Goal: Task Accomplishment & Management: Complete application form

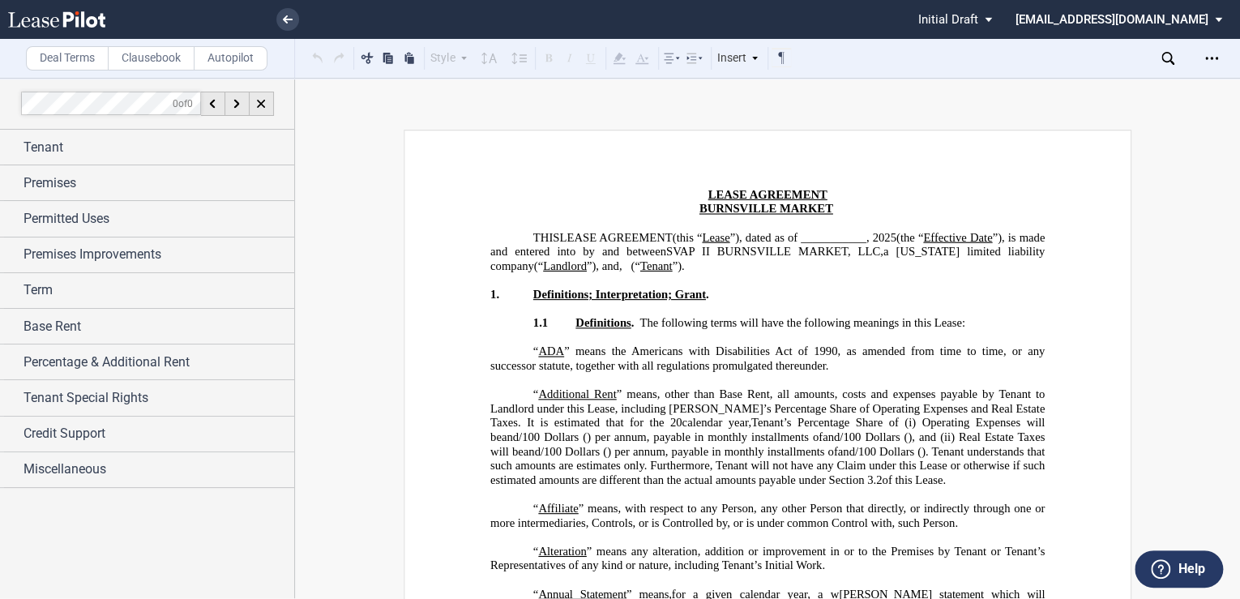
scroll to position [34856, 0]
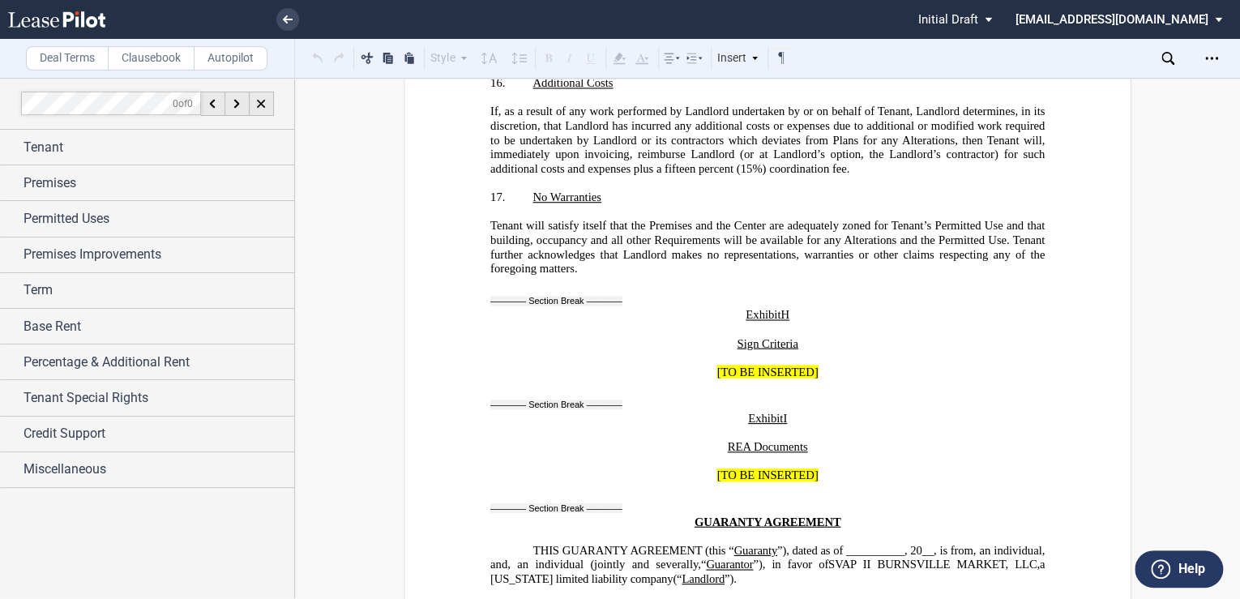
click at [68, 19] on icon at bounding box center [56, 19] width 97 height 16
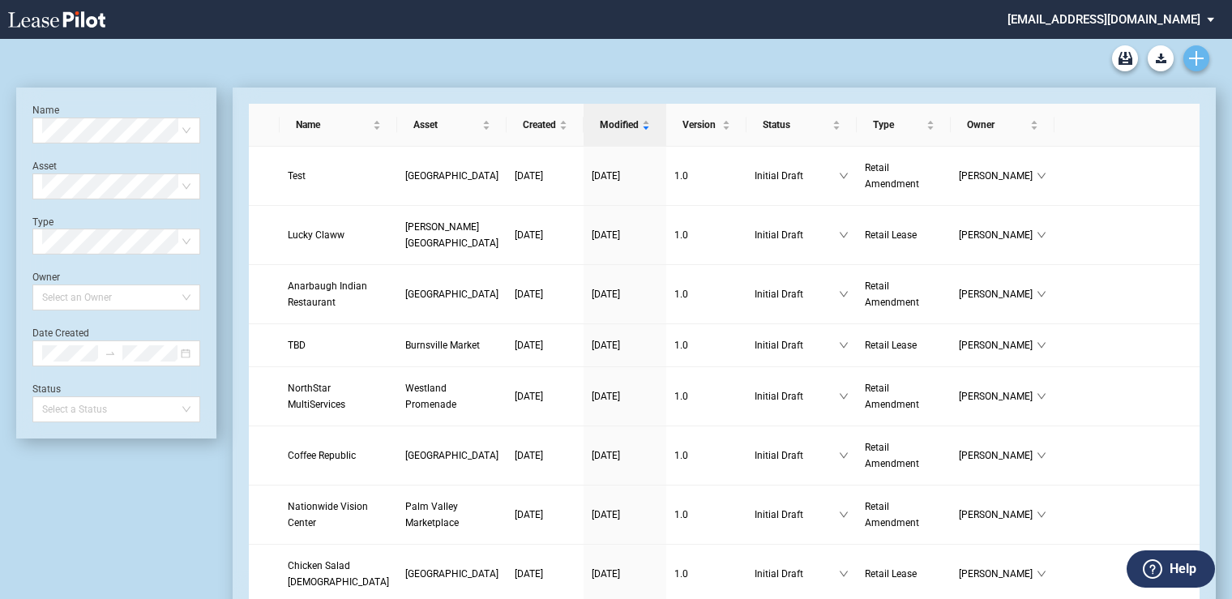
click at [1199, 49] on link "Create new document" at bounding box center [1196, 58] width 26 height 26
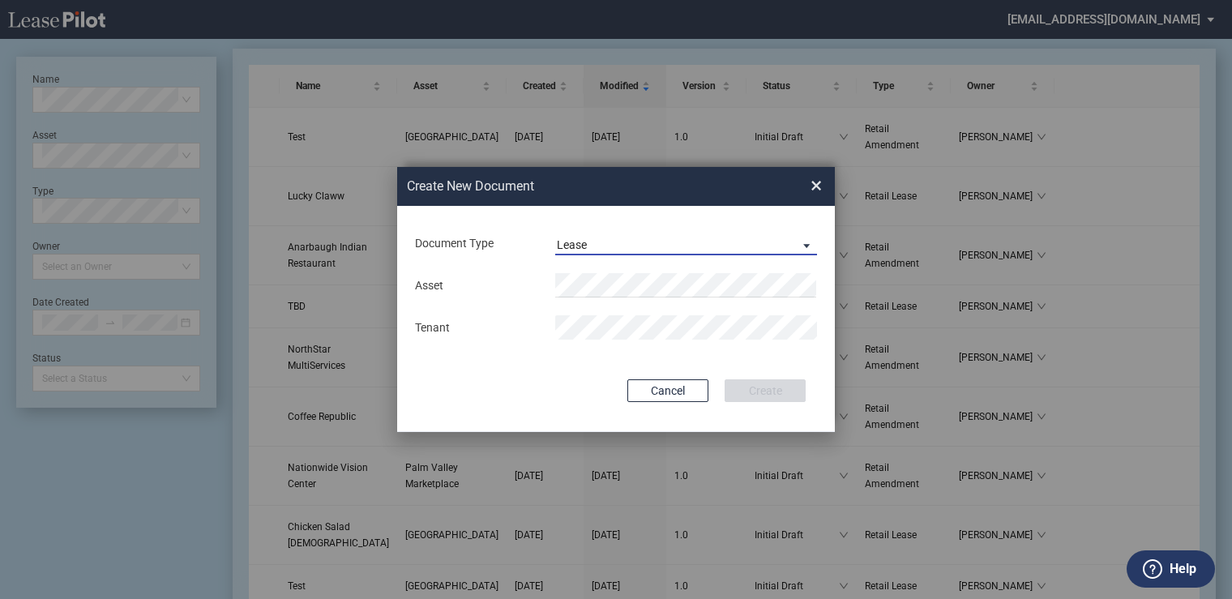
click at [769, 239] on span "Lease" at bounding box center [673, 245] width 233 height 16
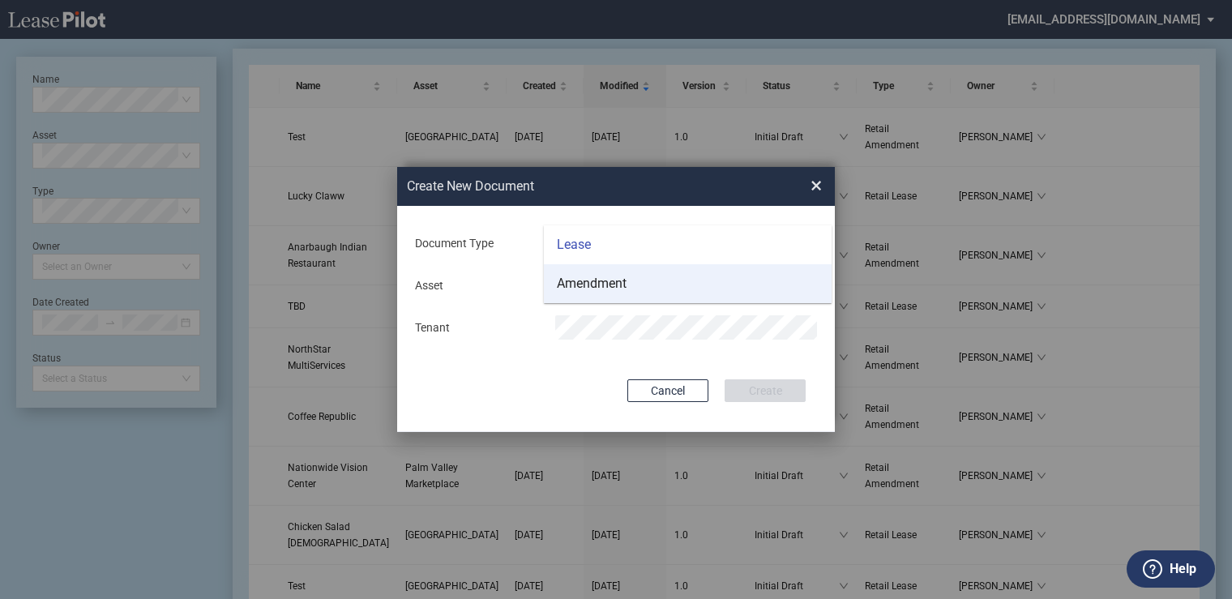
click at [587, 282] on div "Amendment" at bounding box center [592, 284] width 70 height 18
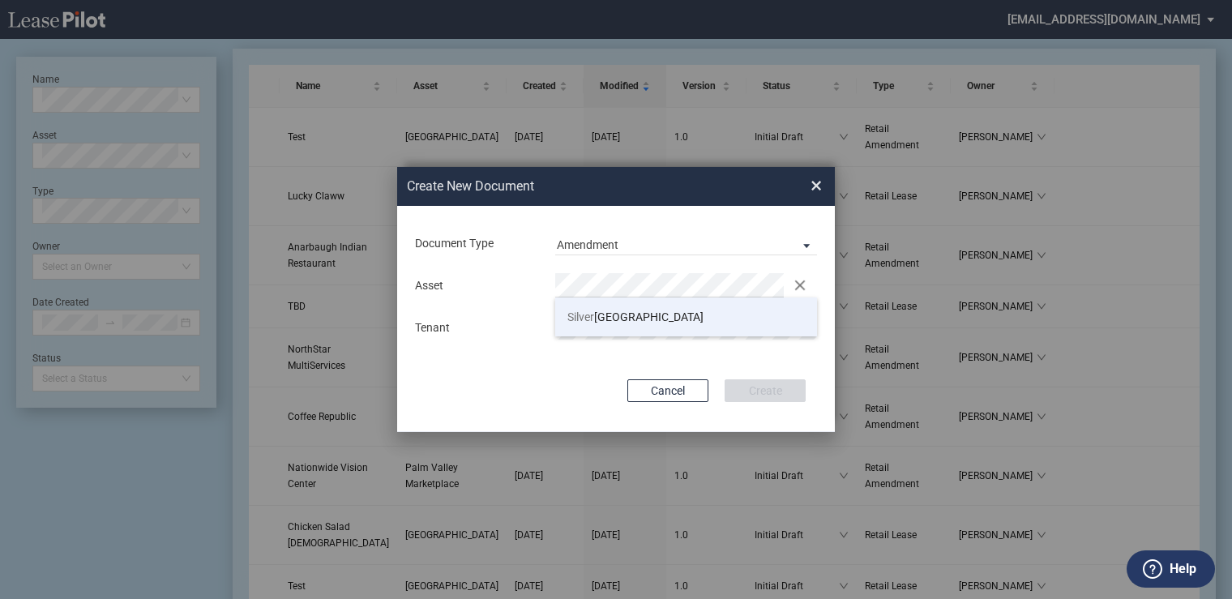
click at [588, 318] on span "Silver" at bounding box center [580, 316] width 27 height 13
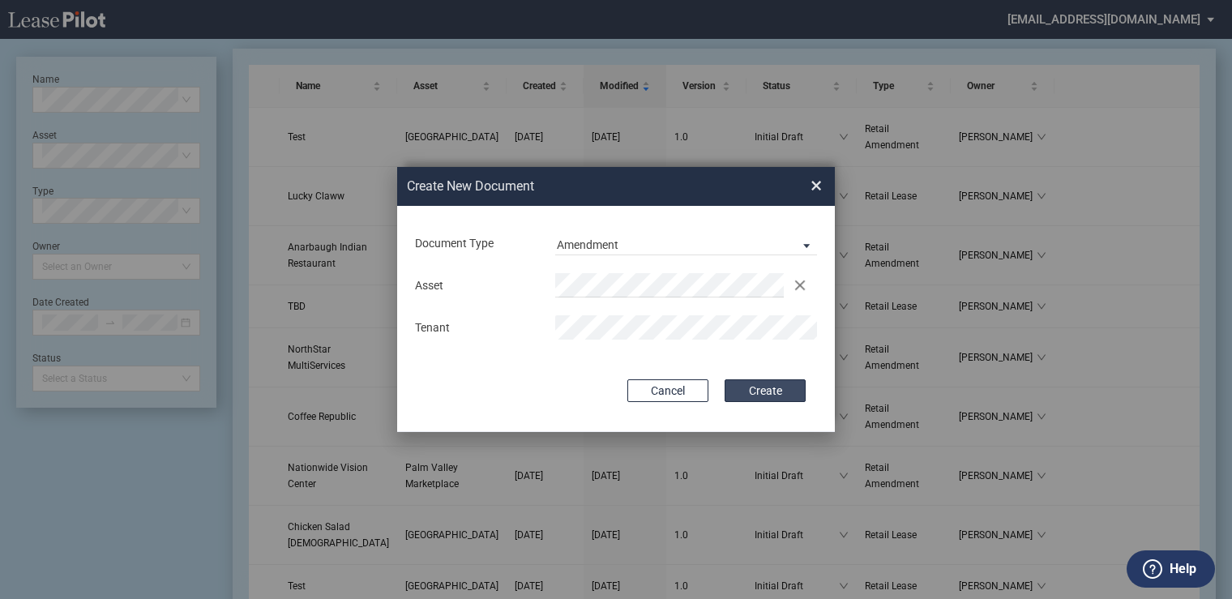
click at [747, 386] on button "Create" at bounding box center [764, 390] width 81 height 23
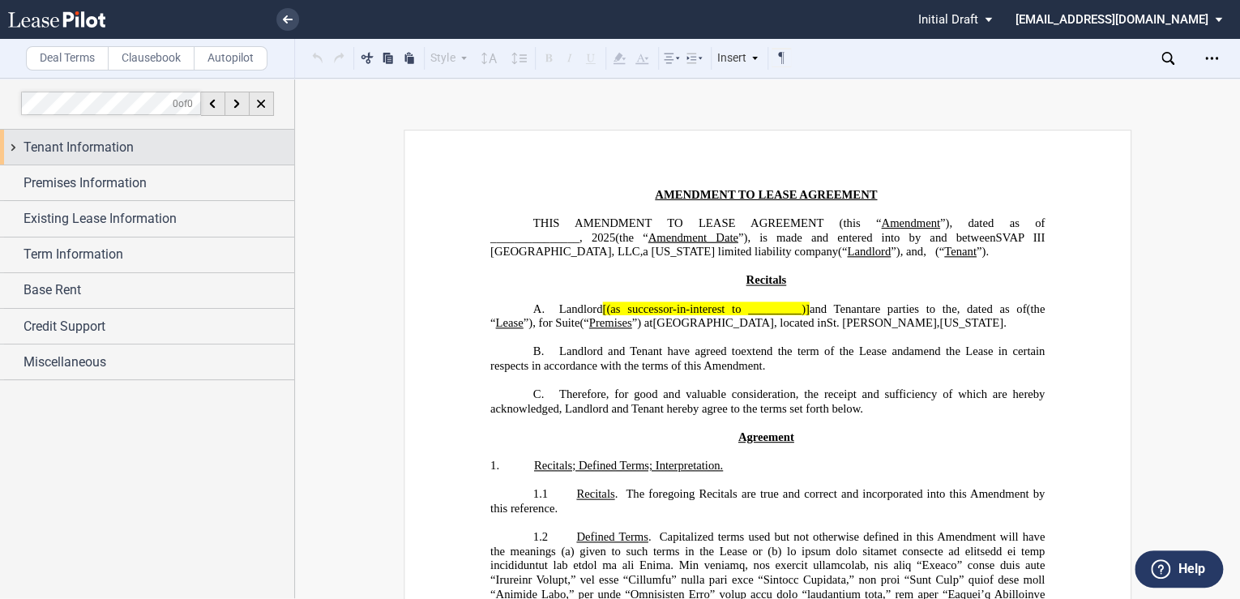
click at [97, 145] on span "Tenant Information" at bounding box center [78, 147] width 110 height 19
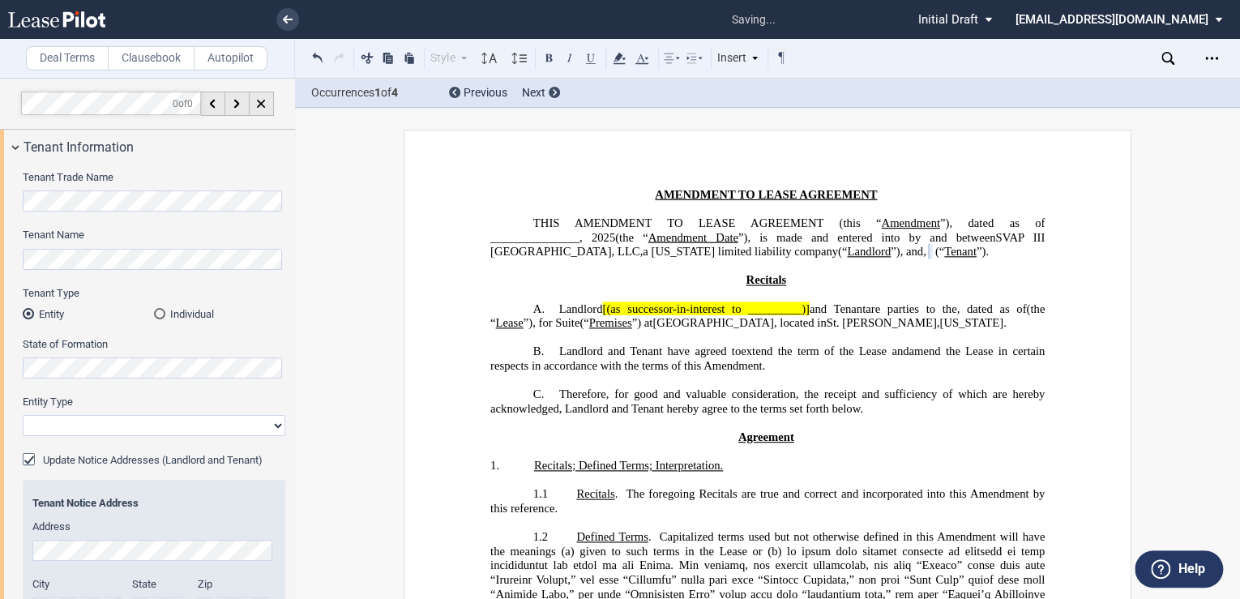
click at [83, 431] on select "Corporation Limited Liability Company General Partnership Limited Partnership O…" at bounding box center [154, 425] width 263 height 21
select select "corporation"
click at [23, 415] on select "Corporation Limited Liability Company General Partnership Limited Partnership O…" at bounding box center [154, 425] width 263 height 21
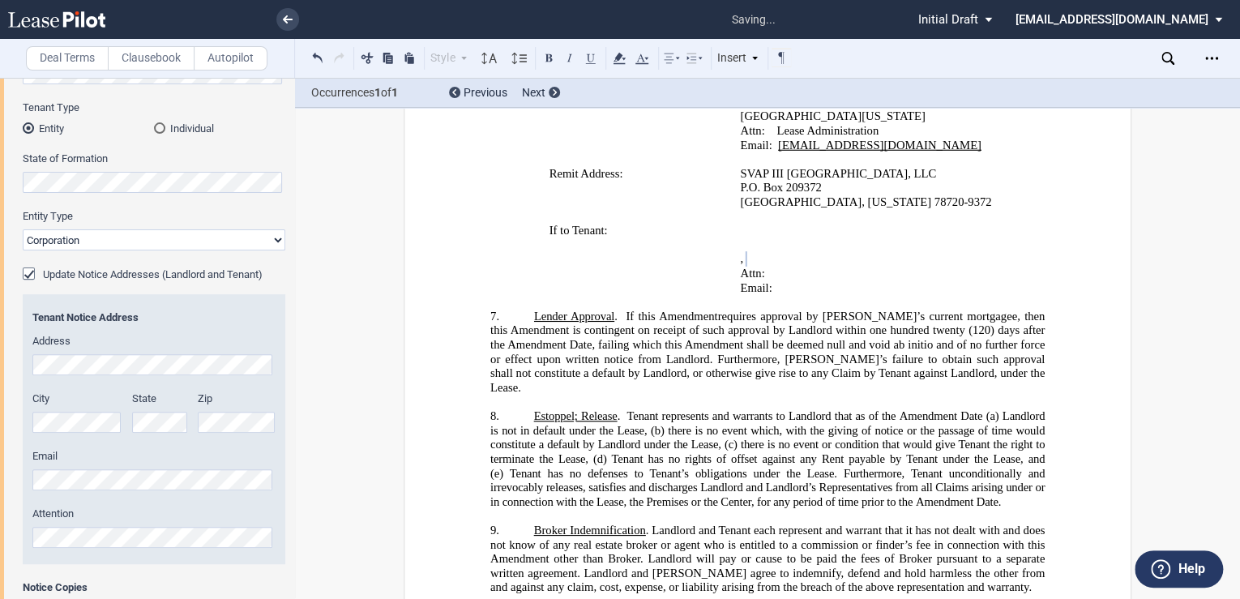
scroll to position [216, 0]
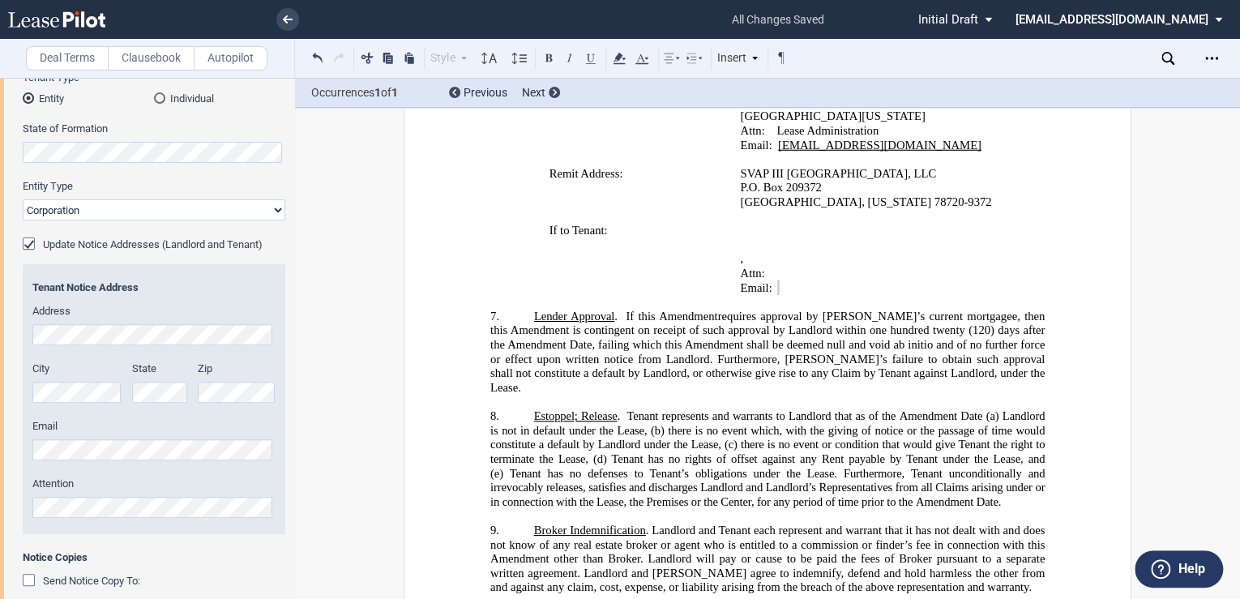
click at [832, 382] on span "Amendment shall be deemed null and void ab initio and of no further force or ef…" at bounding box center [768, 367] width 557 height 56
click at [861, 282] on p "Attn: ﻿ ﻿" at bounding box center [877, 274] width 274 height 15
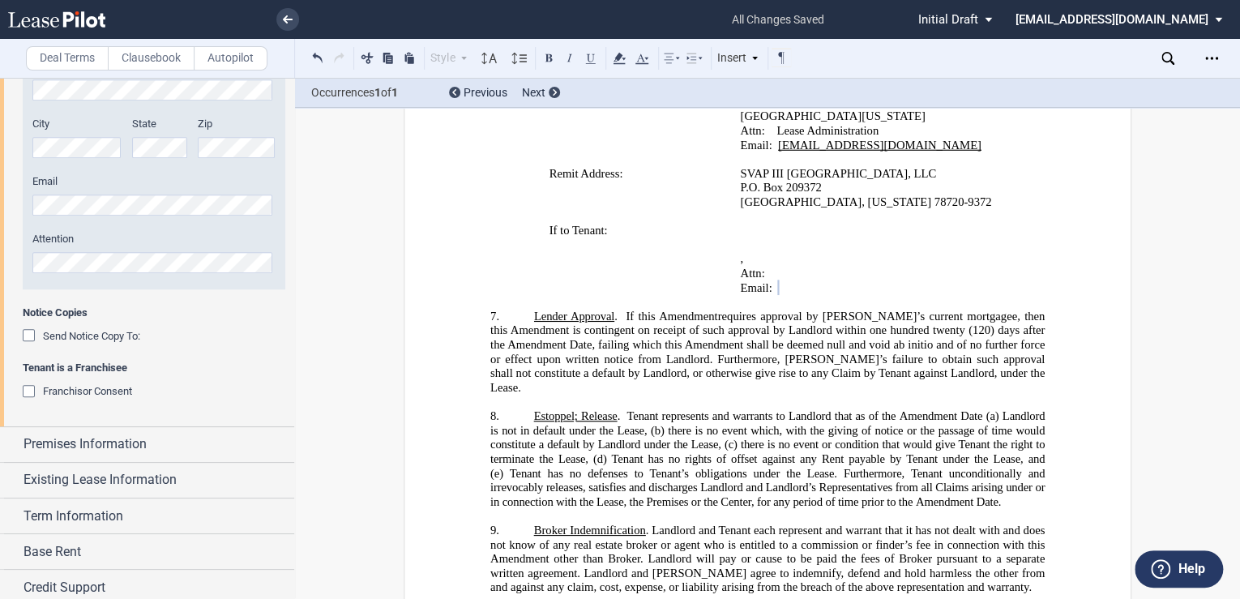
scroll to position [475, 0]
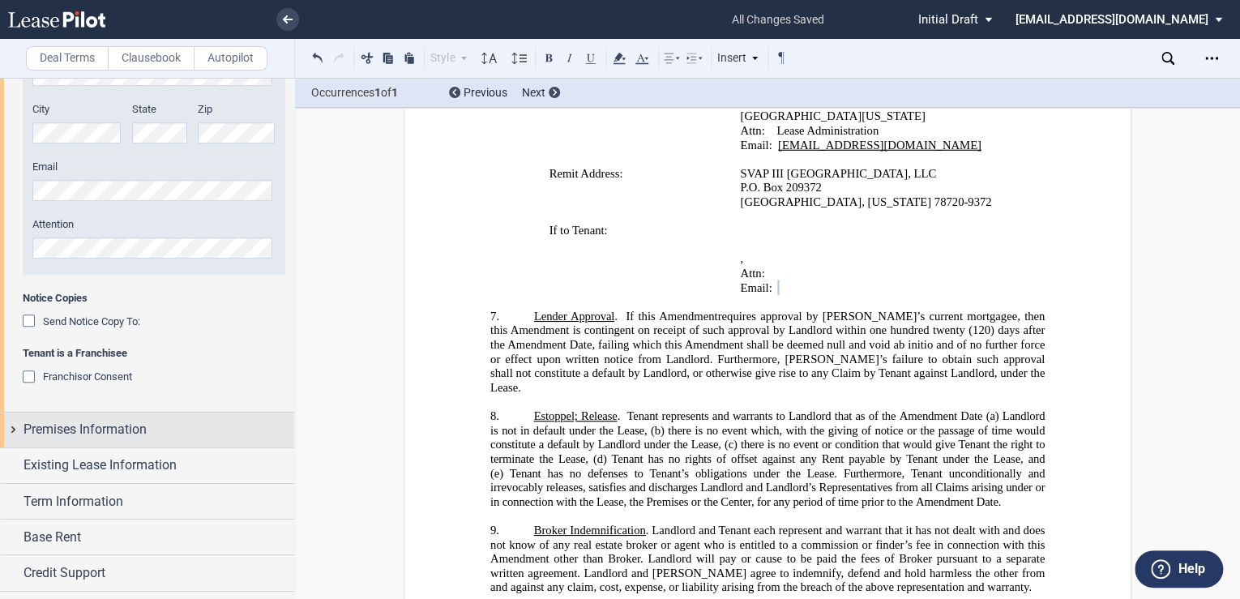
click at [144, 424] on span "Premises Information" at bounding box center [84, 429] width 123 height 19
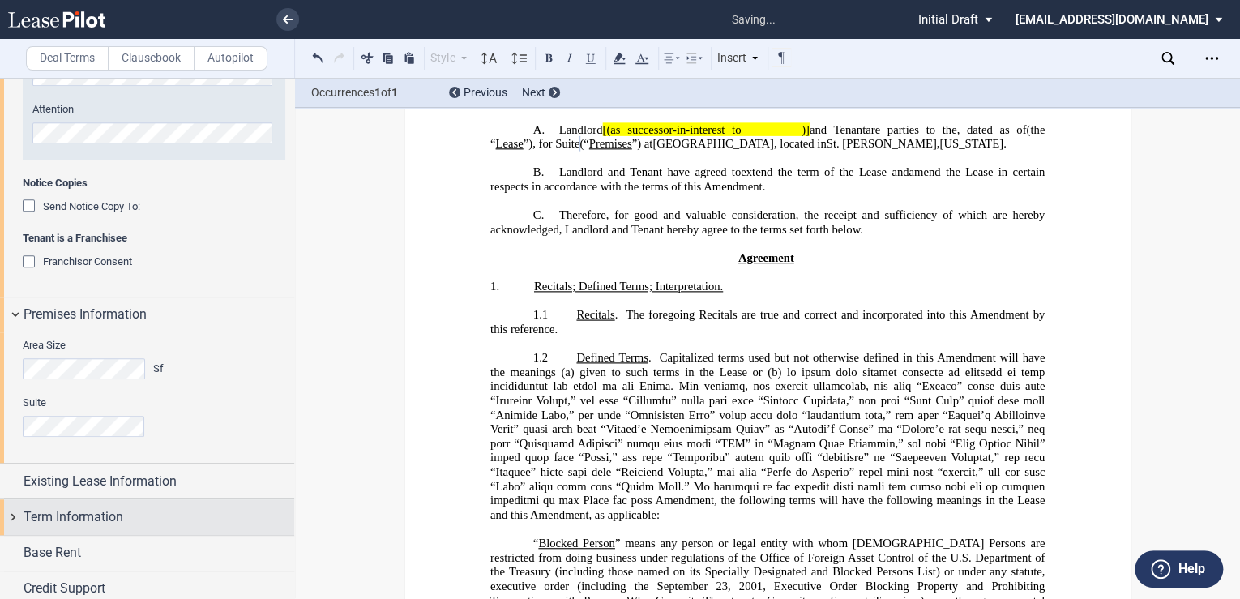
scroll to position [604, 0]
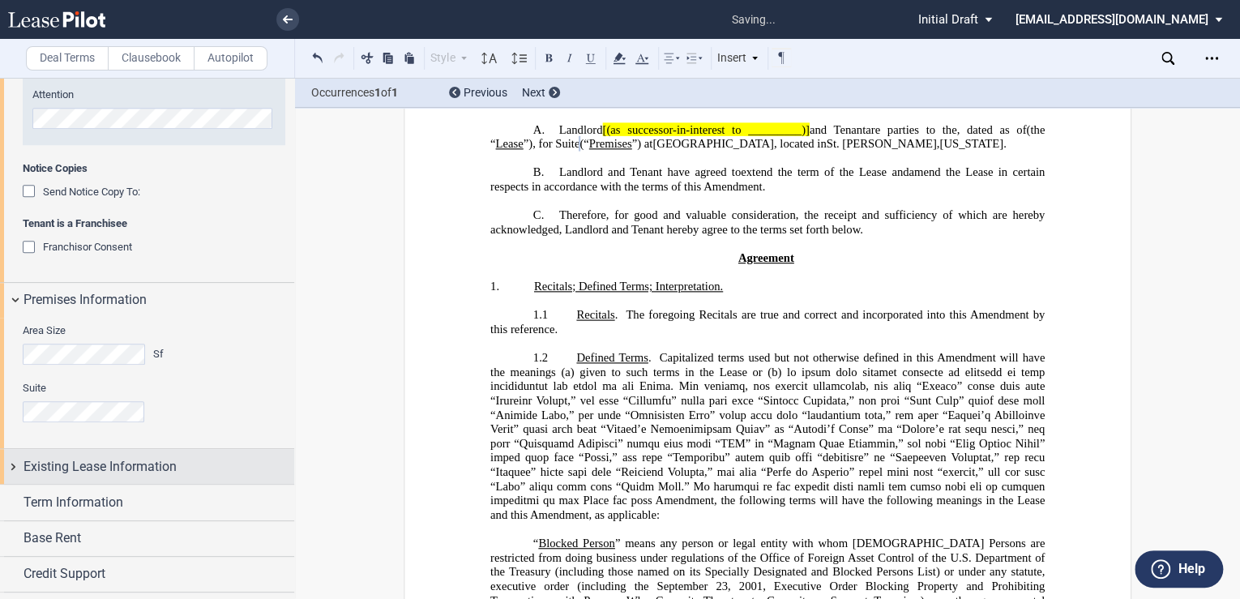
click at [131, 463] on span "Existing Lease Information" at bounding box center [99, 466] width 153 height 19
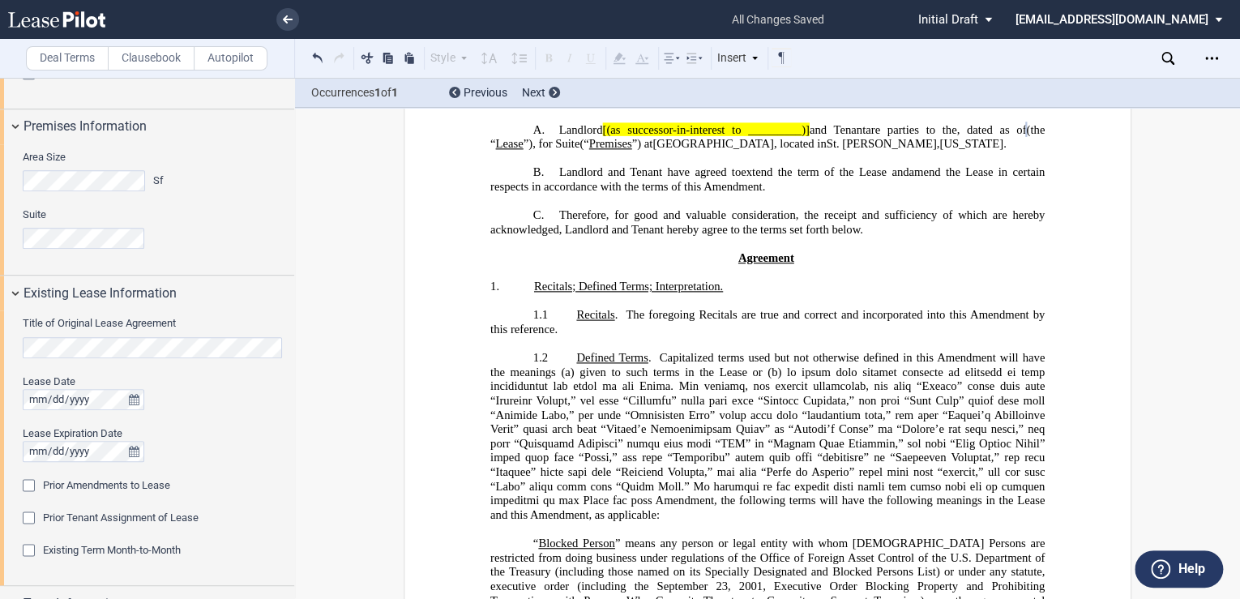
scroll to position [821, 0]
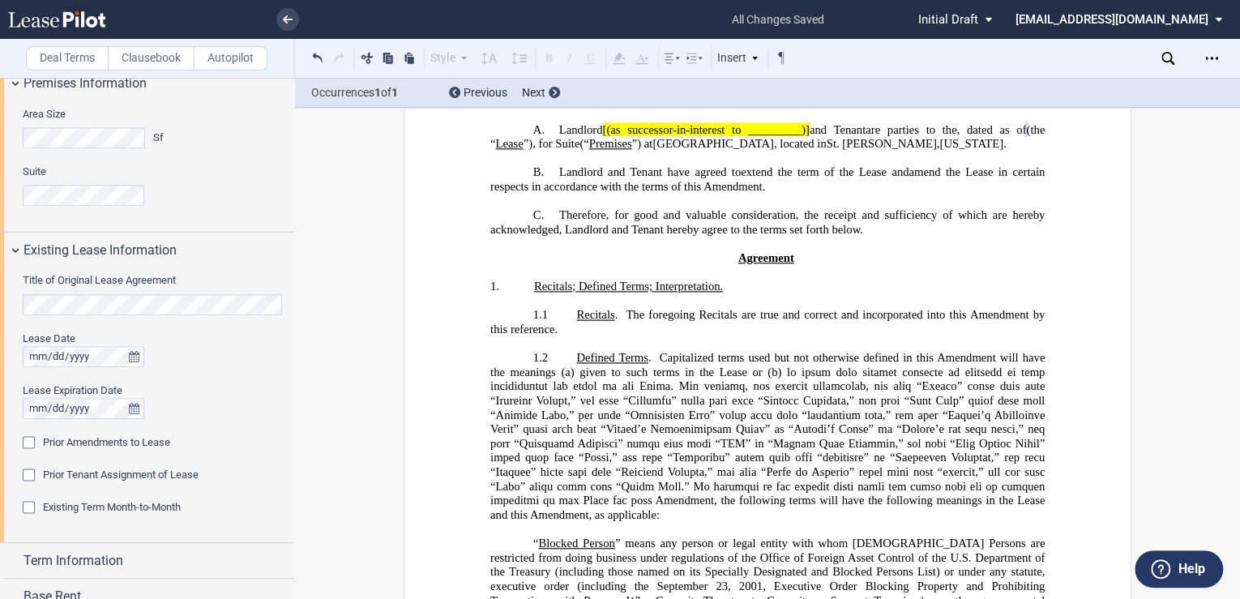
click at [31, 444] on div "Prior Amendments to Lease" at bounding box center [31, 444] width 16 height 16
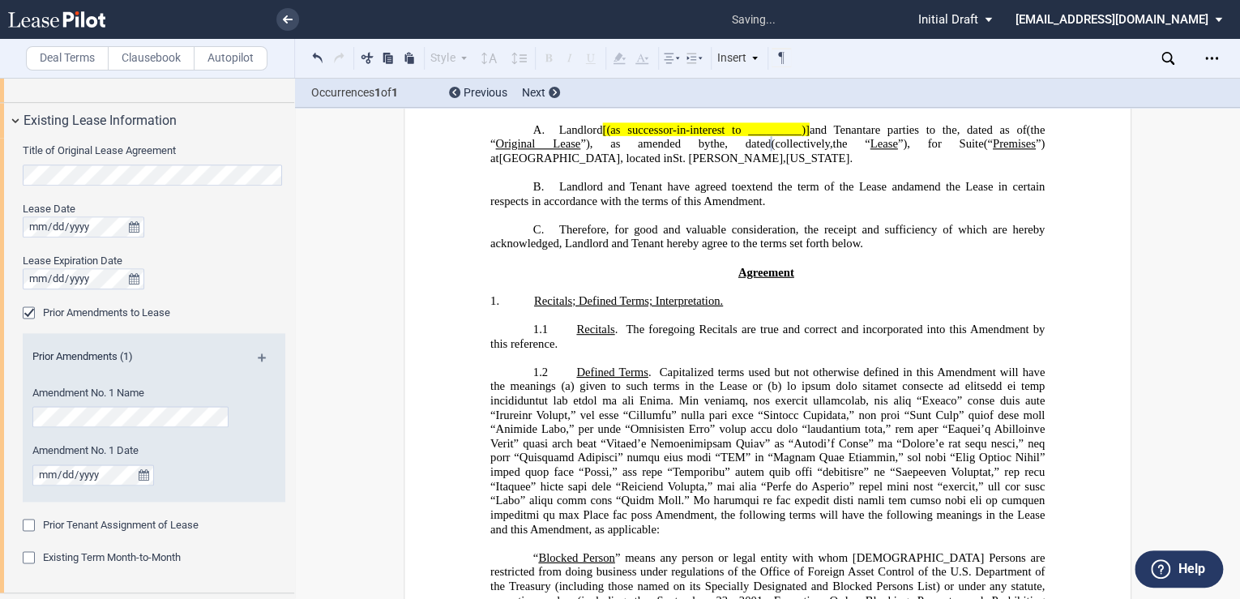
scroll to position [993, 0]
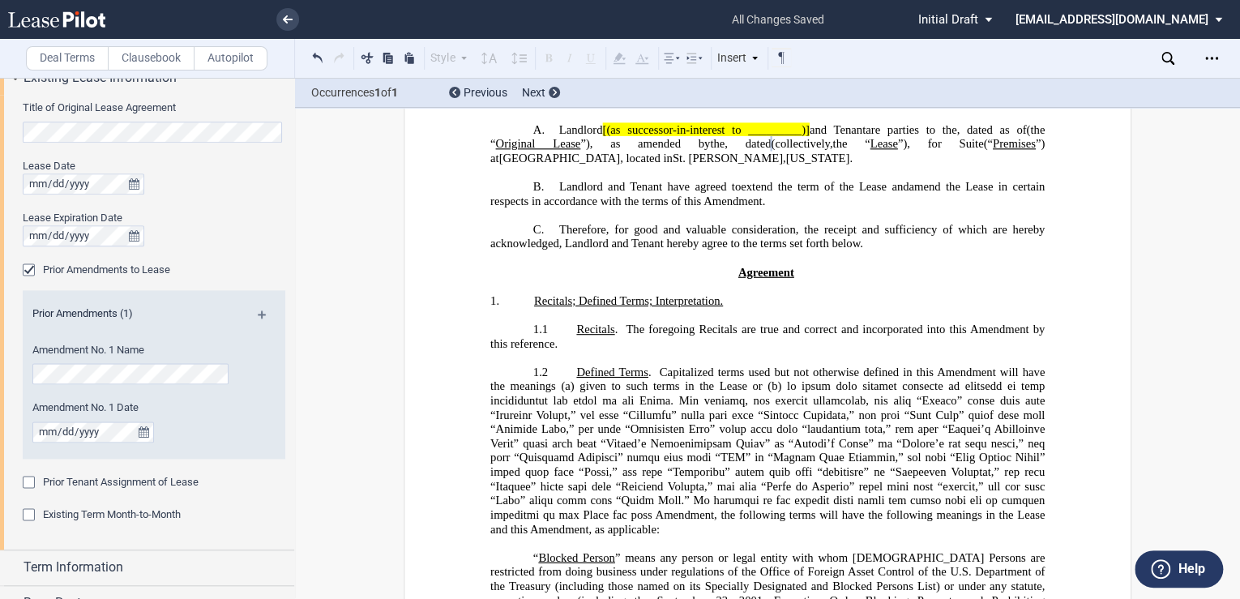
click at [263, 312] on md-icon at bounding box center [269, 319] width 22 height 19
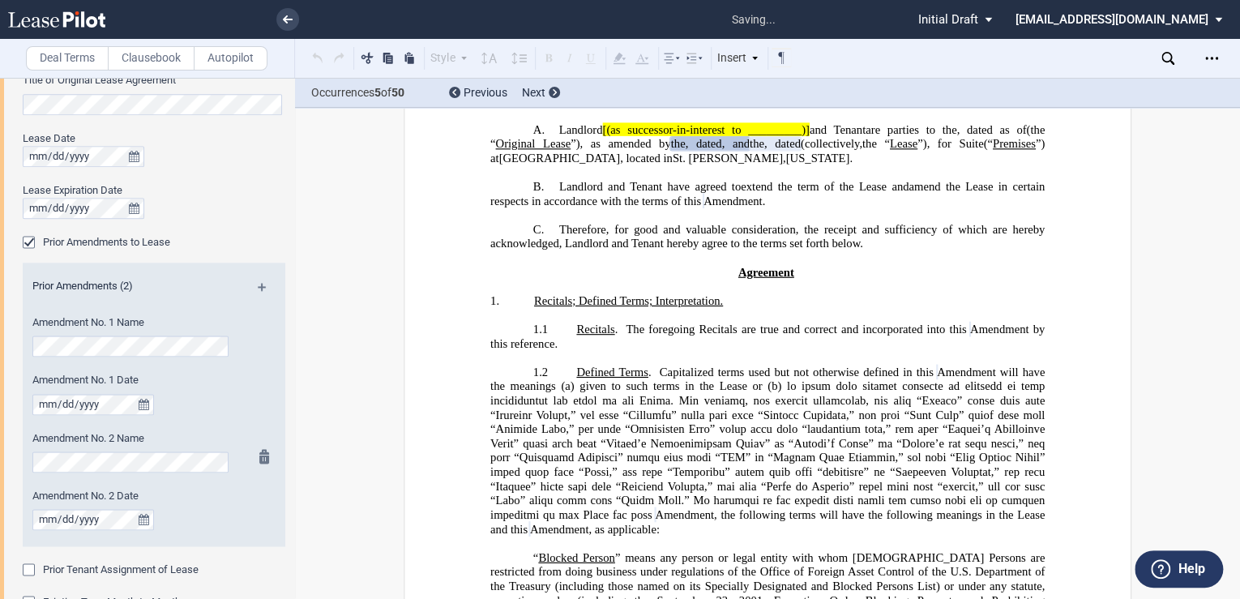
scroll to position [1037, 0]
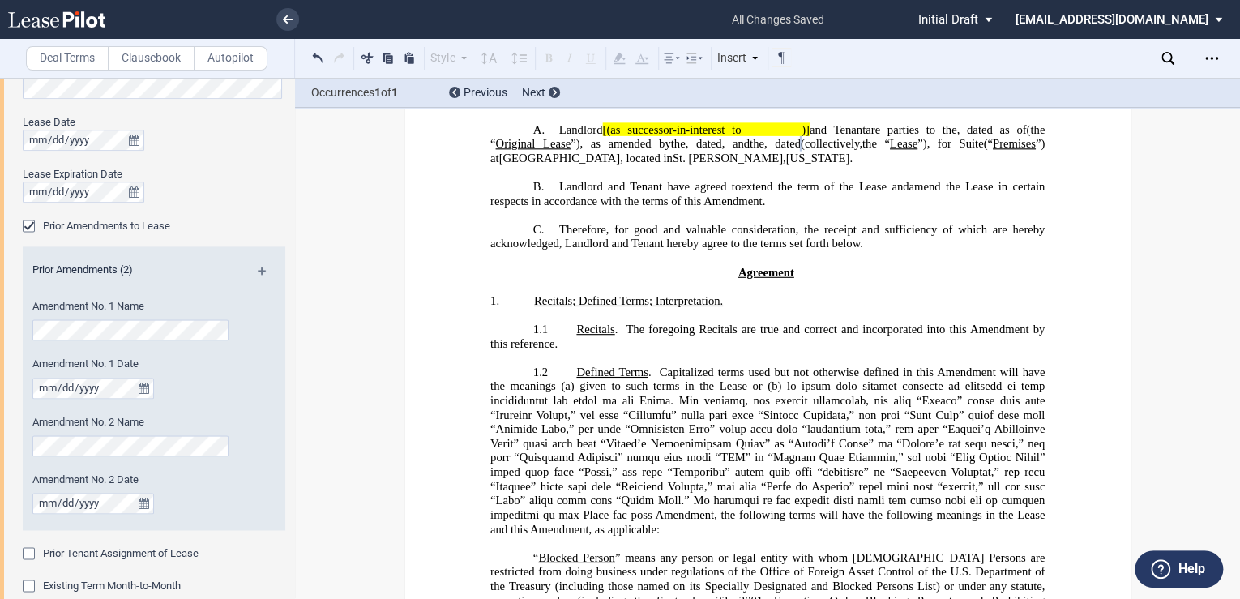
click at [258, 273] on md-icon at bounding box center [269, 276] width 22 height 19
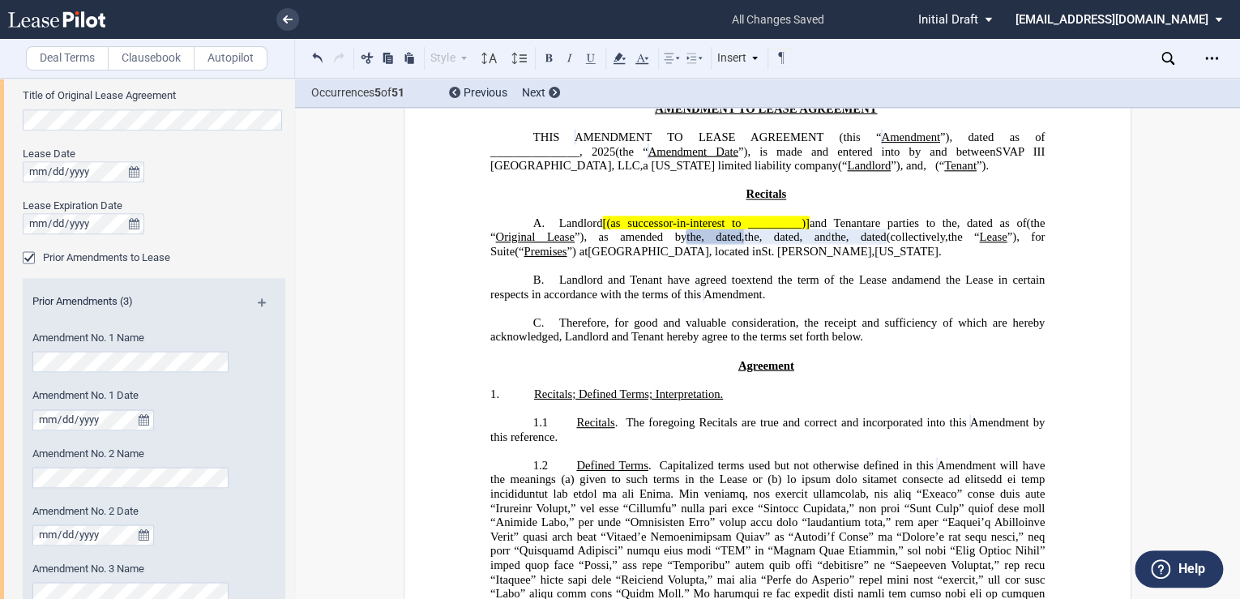
scroll to position [993, 0]
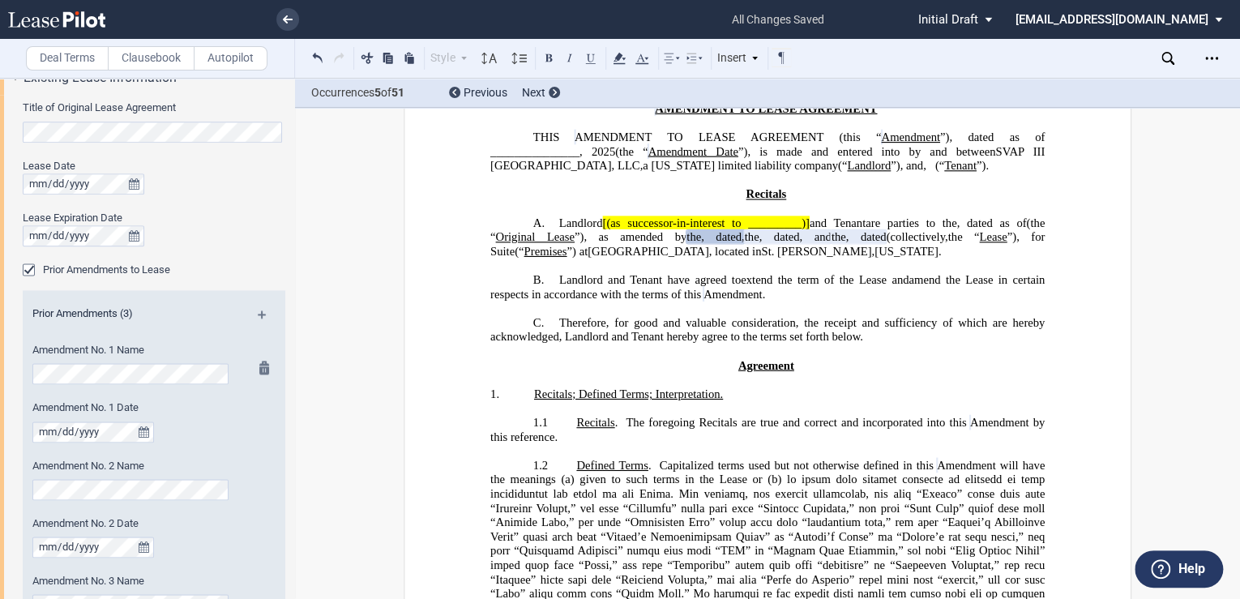
click at [262, 368] on md-icon at bounding box center [268, 370] width 19 height 19
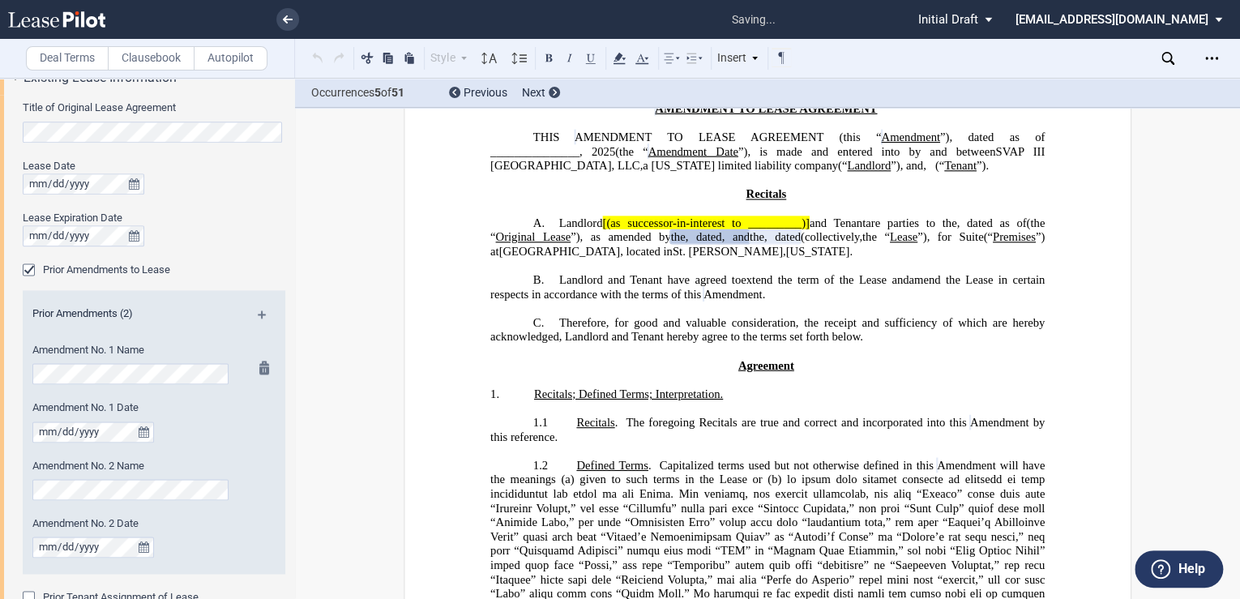
click at [262, 368] on md-icon at bounding box center [268, 370] width 19 height 19
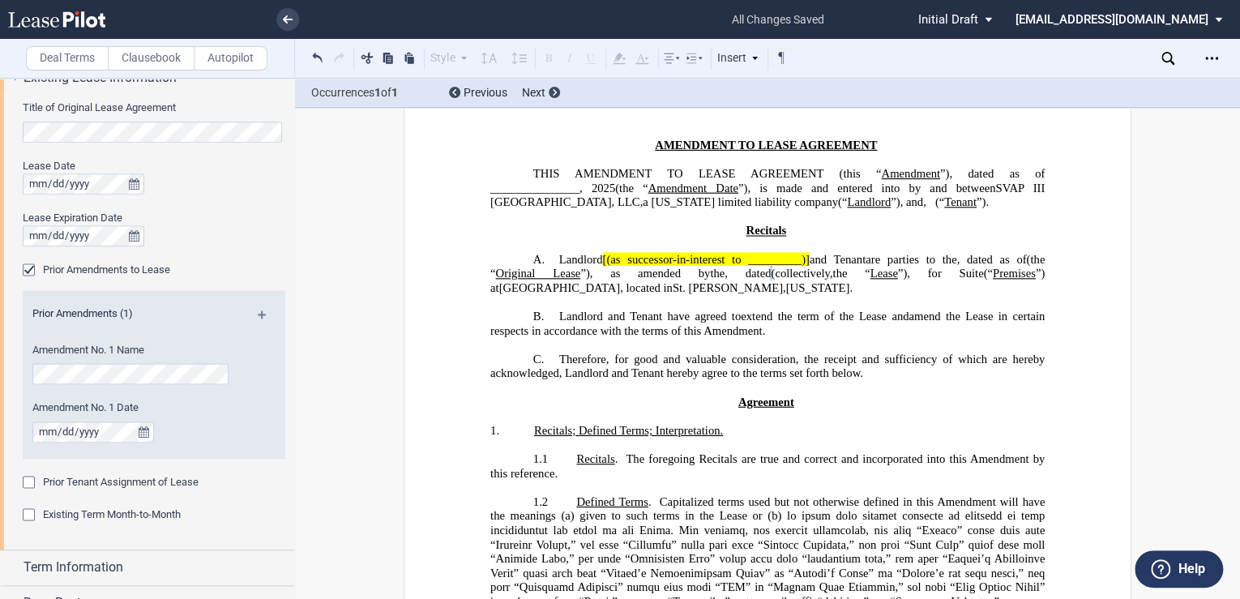
click at [261, 318] on md-icon at bounding box center [269, 319] width 22 height 19
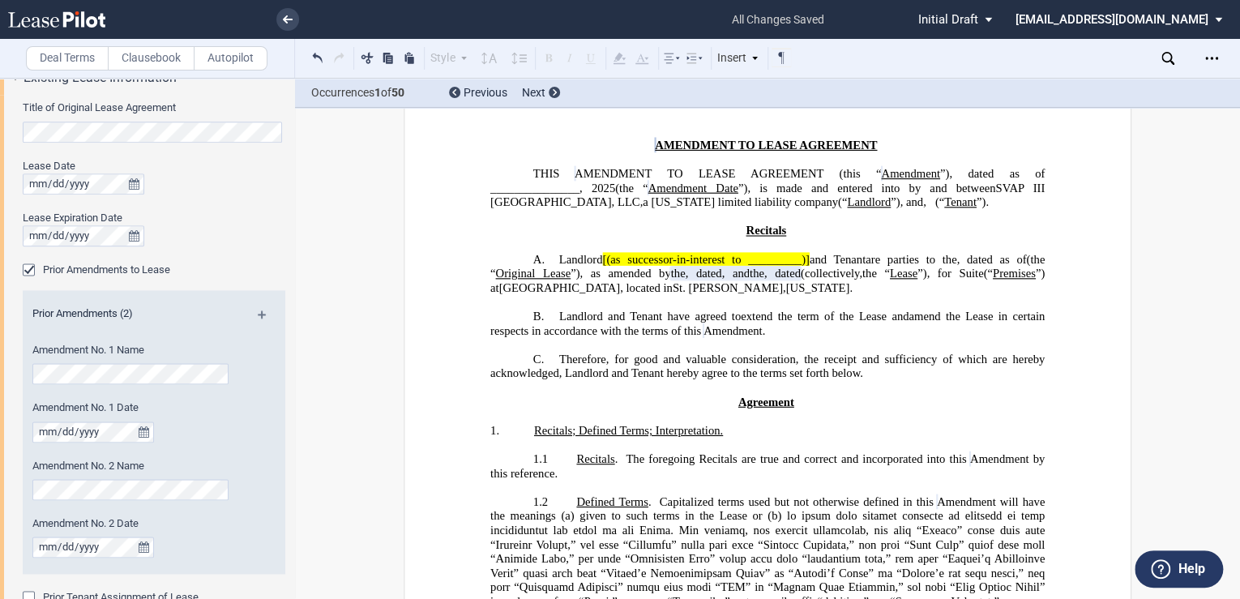
click at [658, 352] on p "﻿" at bounding box center [767, 345] width 554 height 15
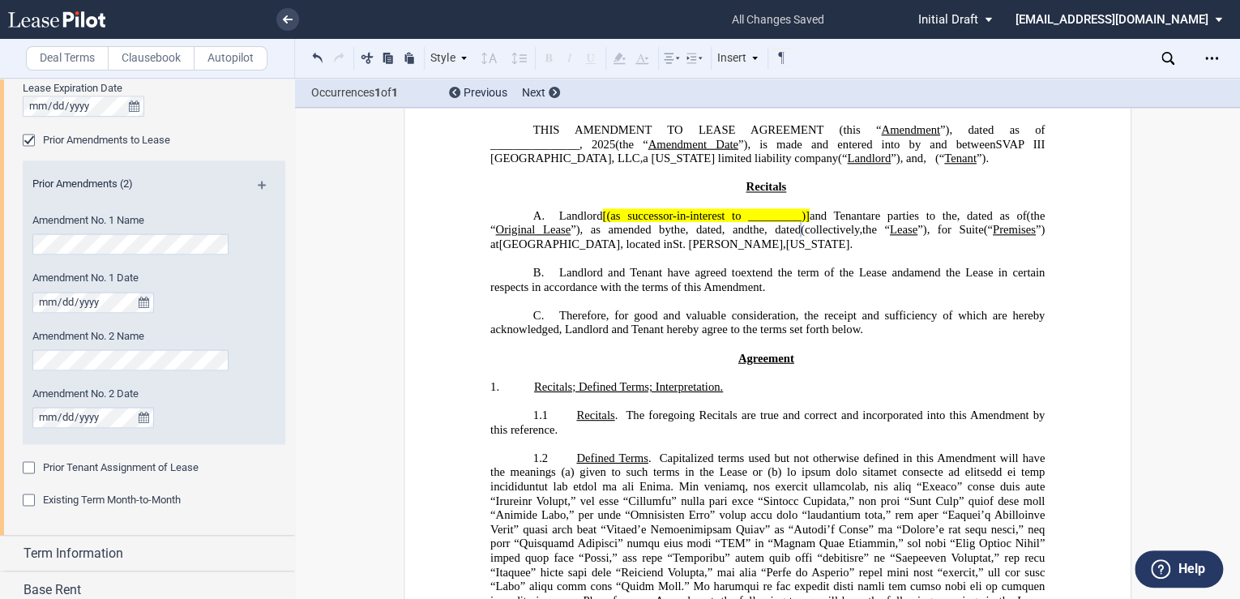
scroll to position [1167, 0]
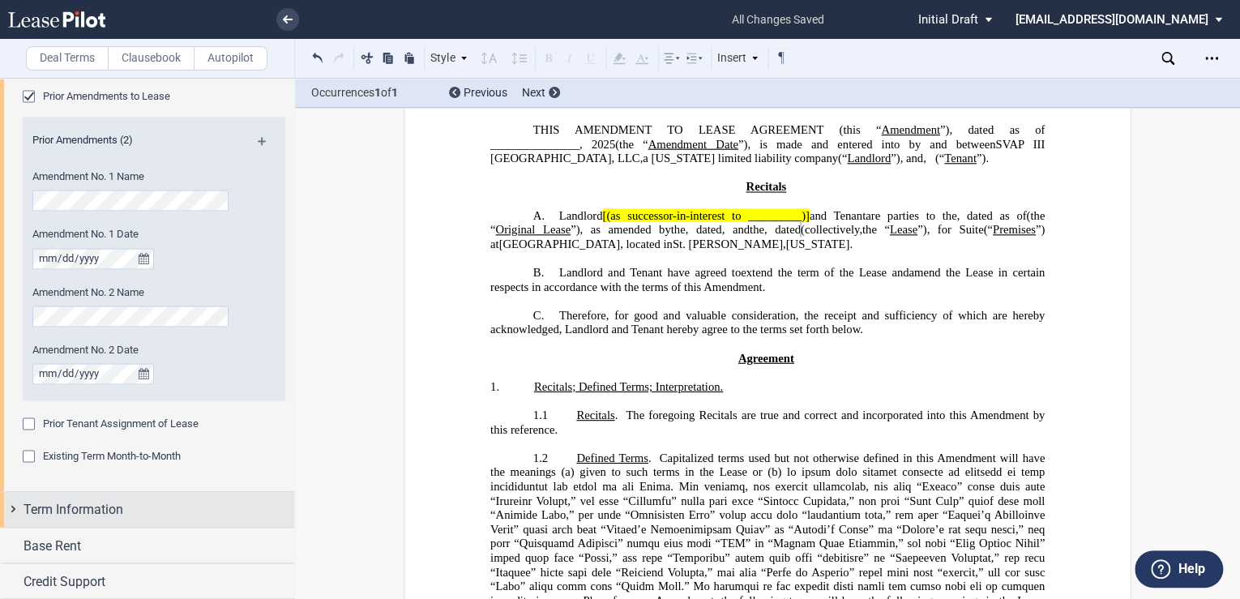
click at [119, 505] on span "Term Information" at bounding box center [73, 508] width 100 height 19
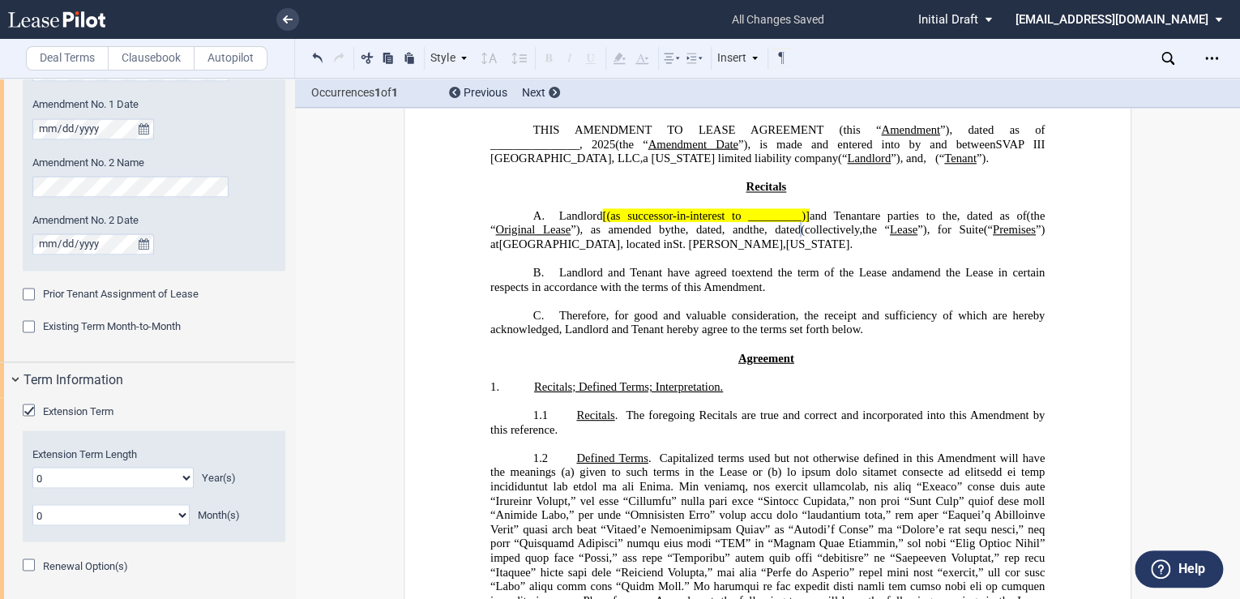
scroll to position [1339, 0]
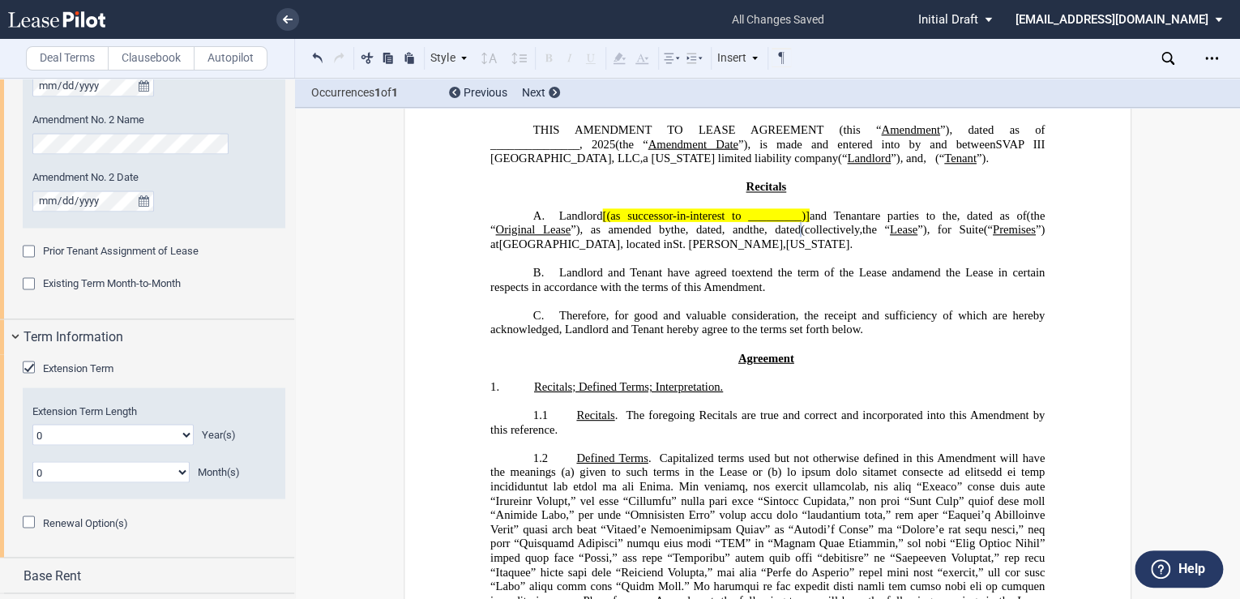
click at [181, 435] on select "0 1 2 3 4 5 6 7 8 9 10 11 12 13 14 15 16 17 18 19 20" at bounding box center [112, 434] width 161 height 21
select select "number:5"
click at [32, 424] on select "0 1 2 3 4 5 6 7 8 9 10 11 12 13 14 15 16 17 18 19 20" at bounding box center [112, 434] width 161 height 21
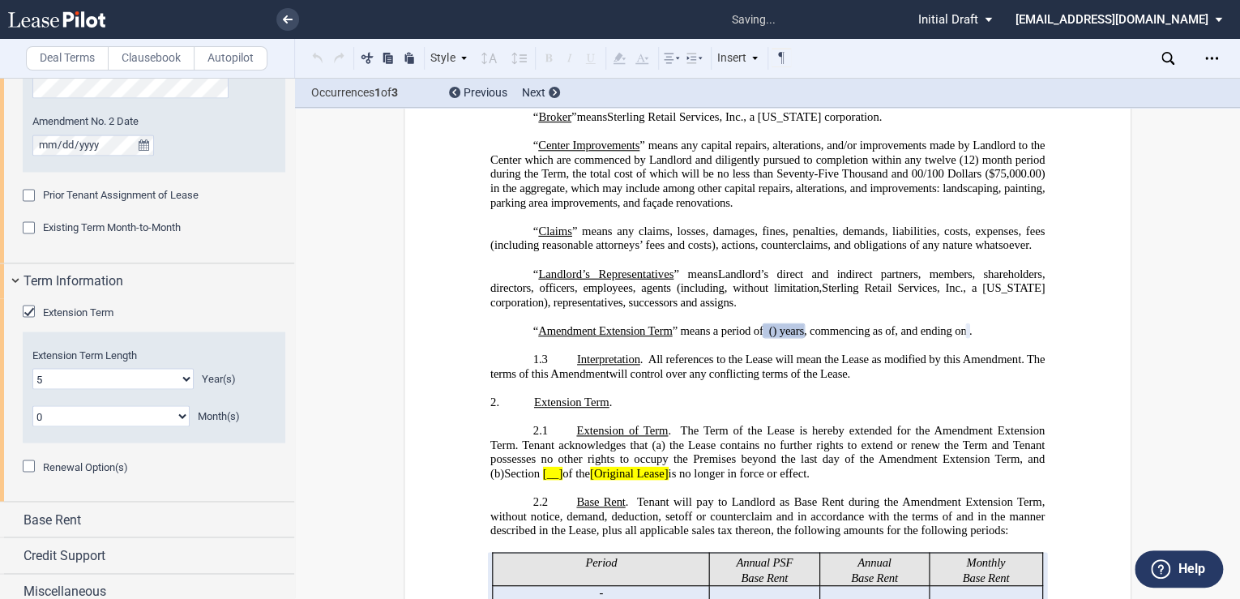
scroll to position [1405, 0]
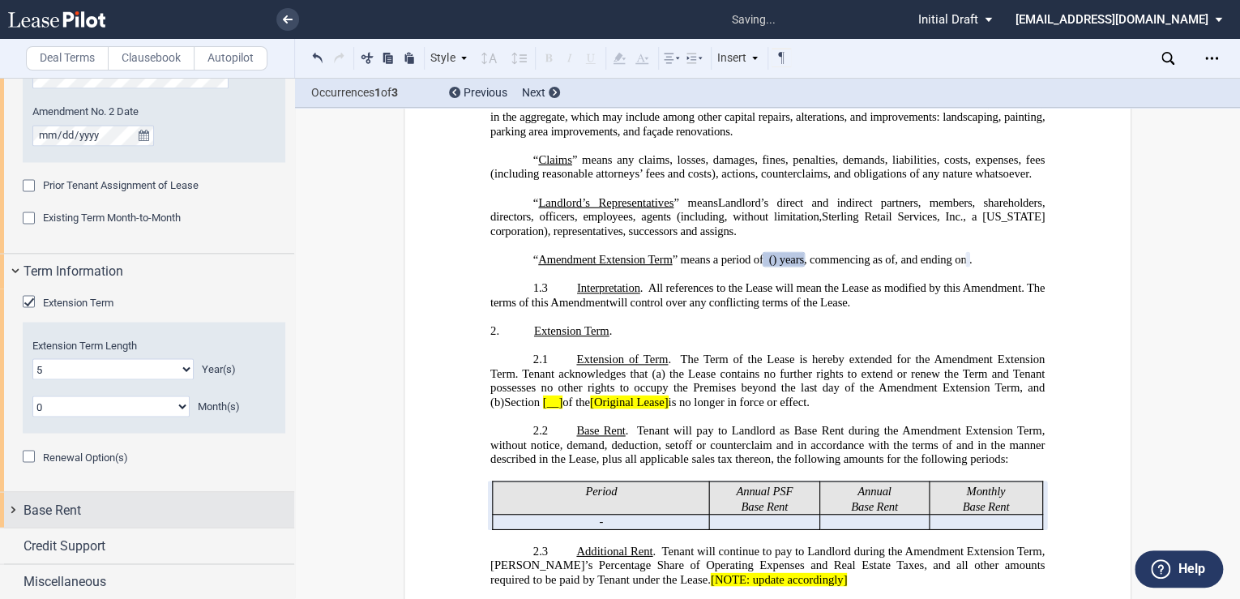
click at [39, 512] on span "Base Rent" at bounding box center [52, 509] width 58 height 19
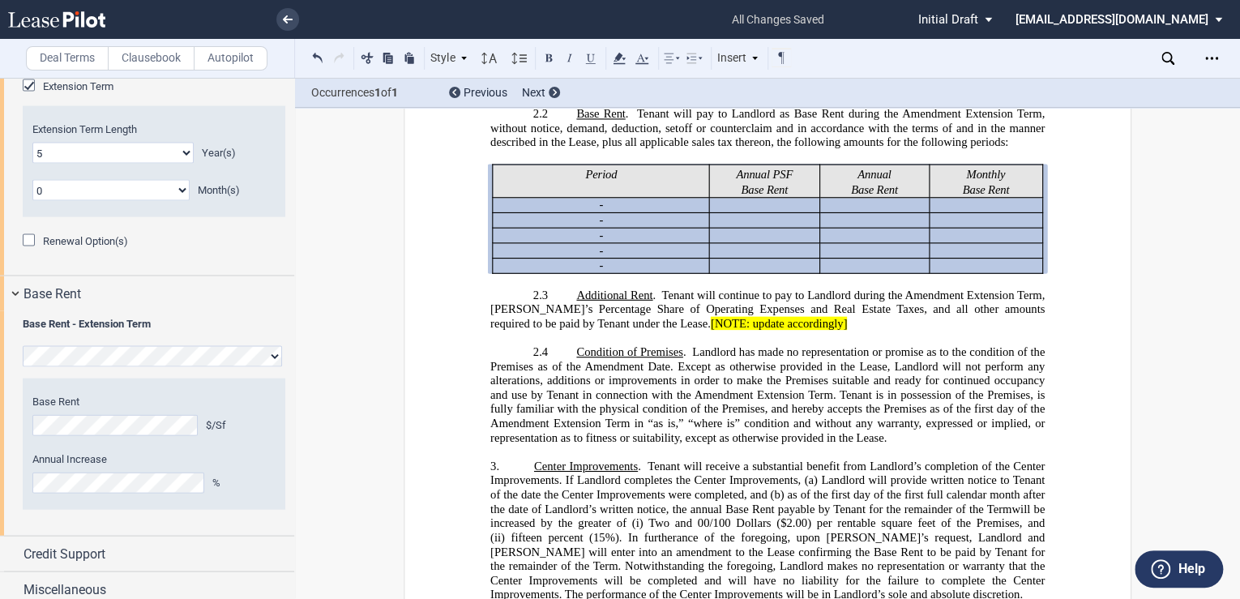
scroll to position [1629, 0]
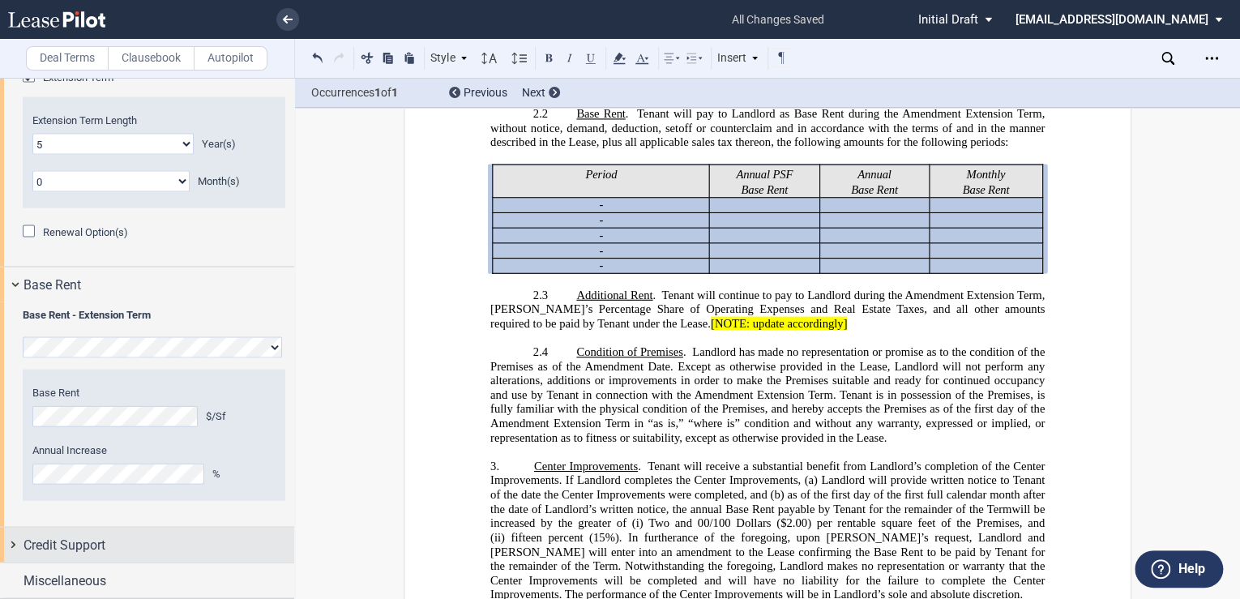
click at [75, 546] on span "Credit Support" at bounding box center [64, 545] width 82 height 19
click at [32, 577] on div "Existing Guarantor" at bounding box center [31, 577] width 16 height 16
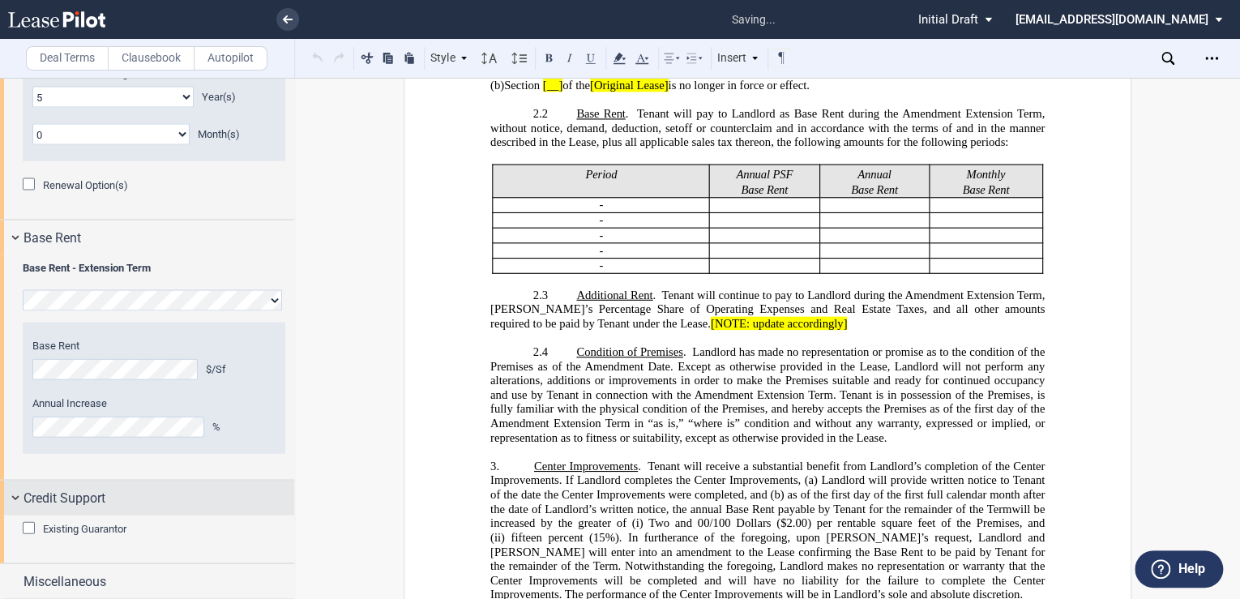
scroll to position [1677, 0]
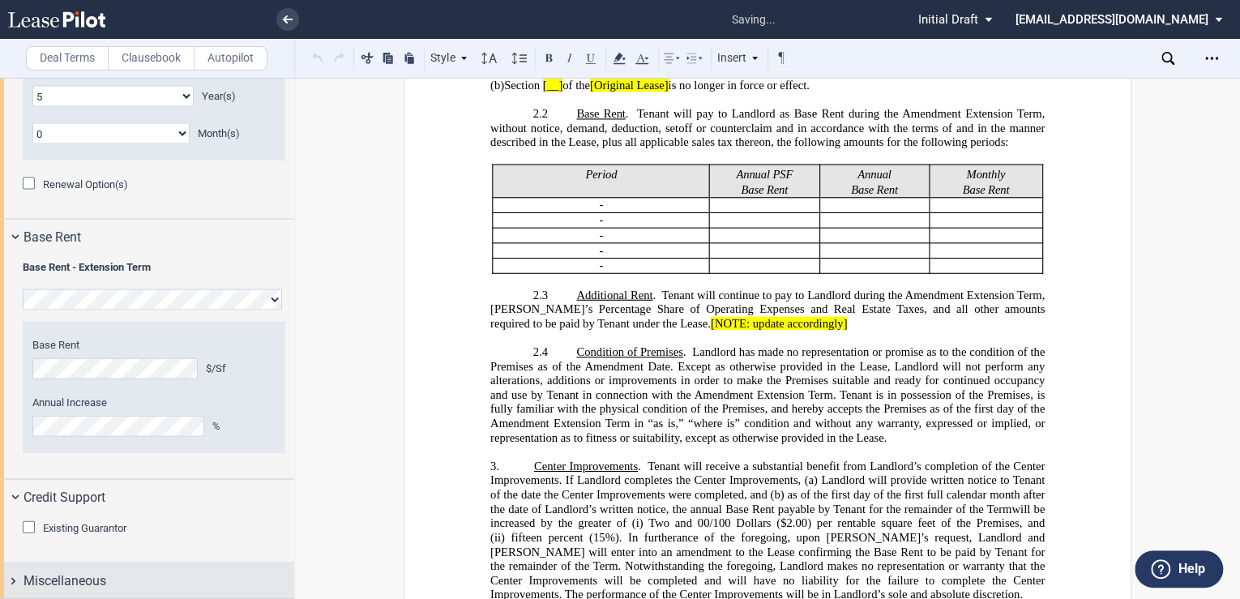
click at [97, 580] on span "Miscellaneous" at bounding box center [64, 580] width 83 height 19
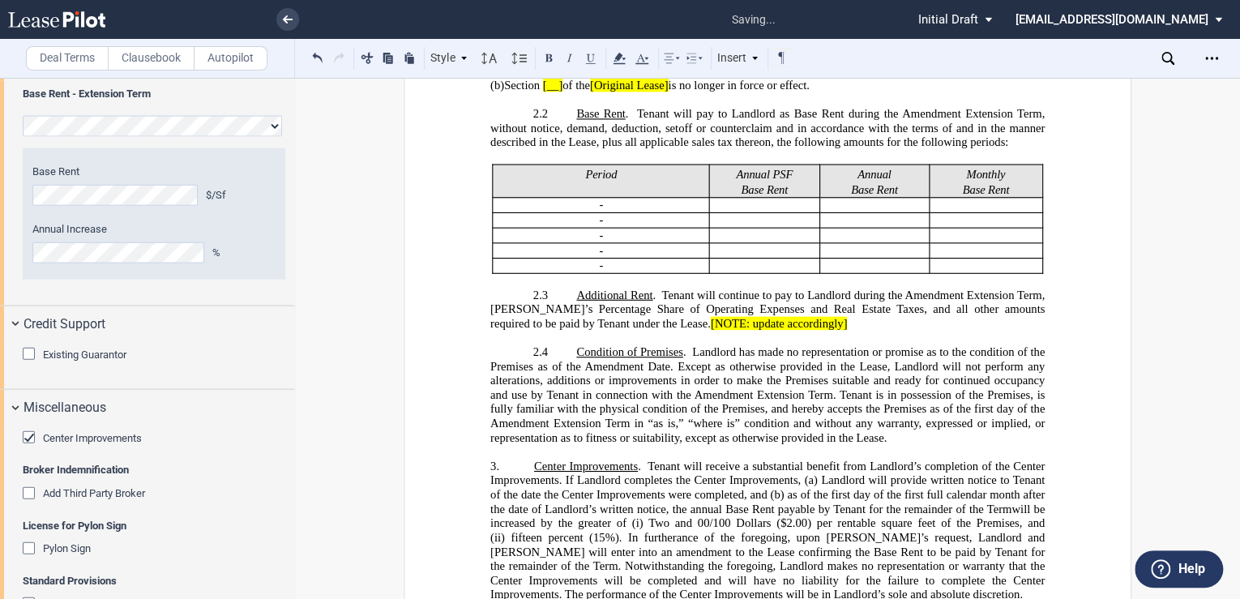
scroll to position [1893, 0]
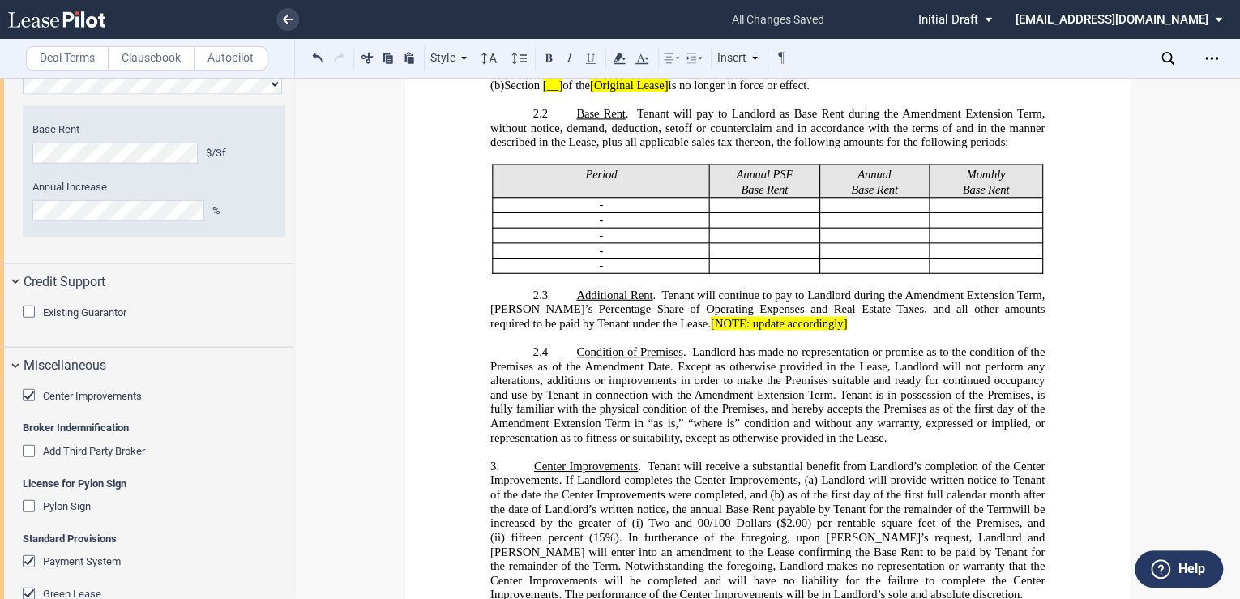
click at [30, 397] on div "Center Improvements" at bounding box center [31, 397] width 16 height 16
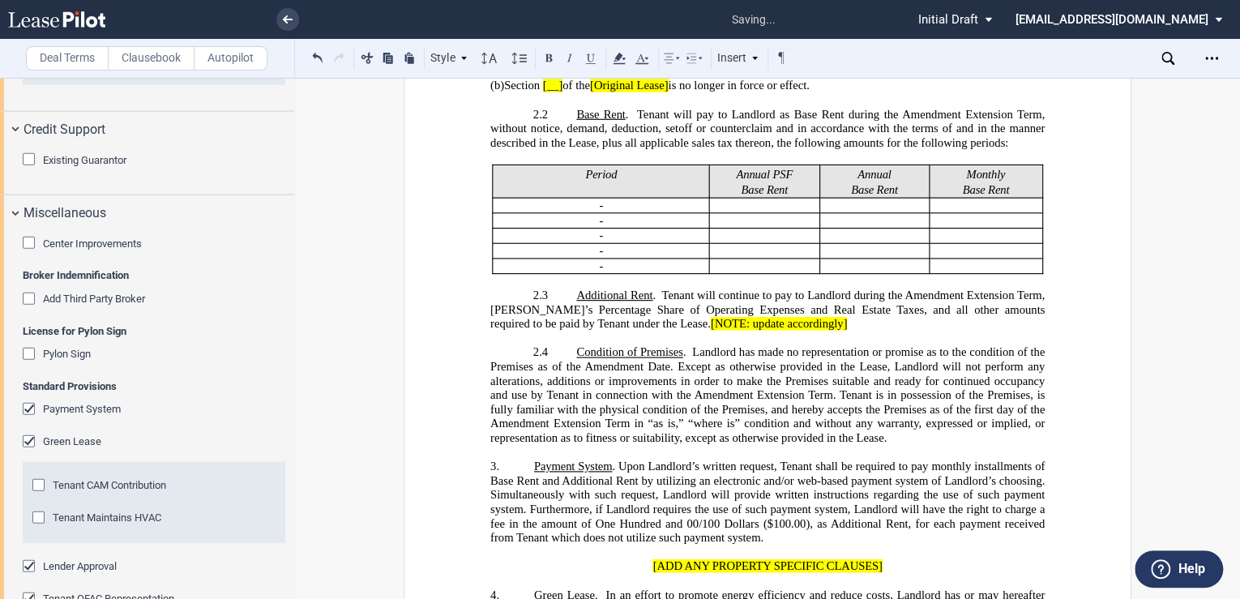
scroll to position [2066, 0]
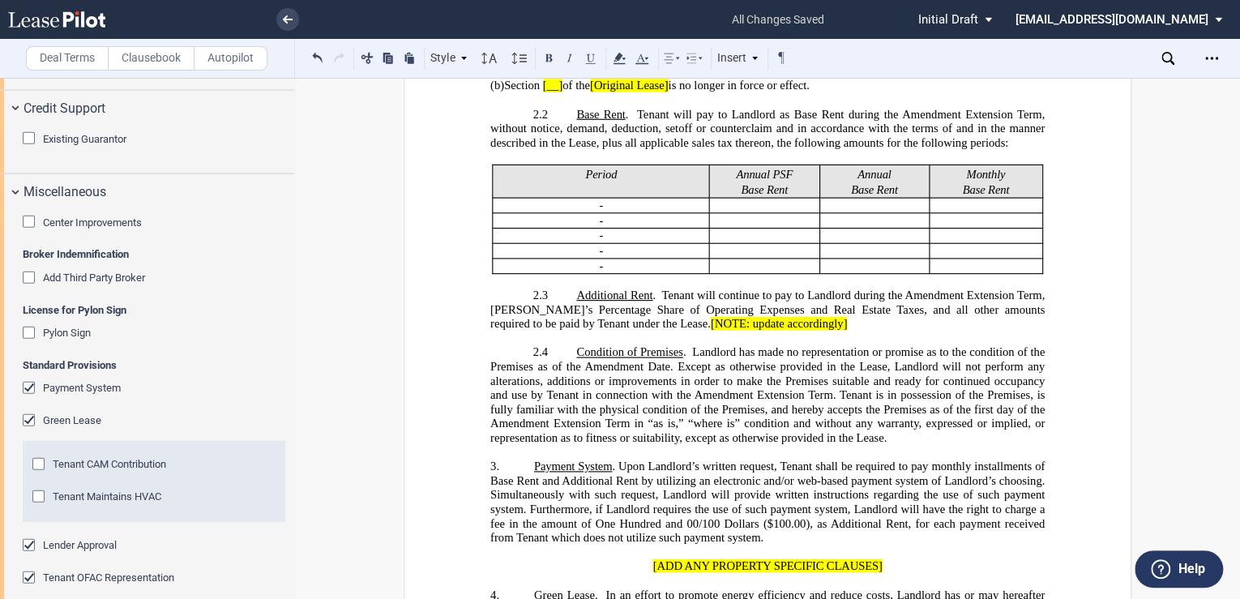
click at [25, 383] on div "Payment System" at bounding box center [31, 390] width 16 height 16
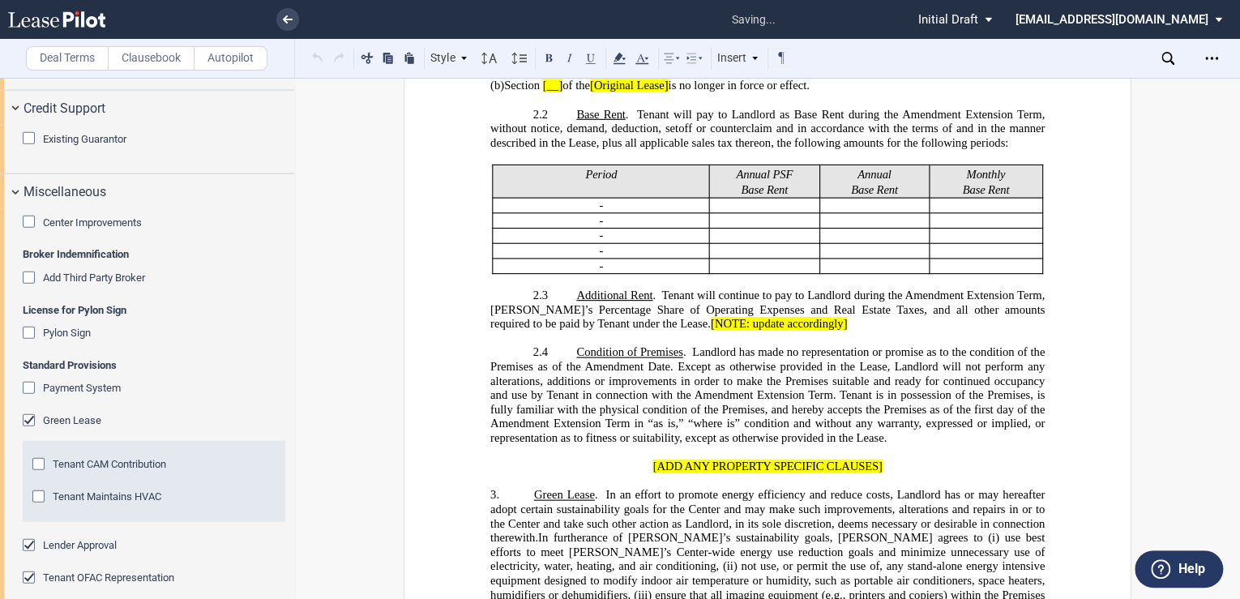
click at [25, 383] on div "Payment System" at bounding box center [31, 390] width 16 height 16
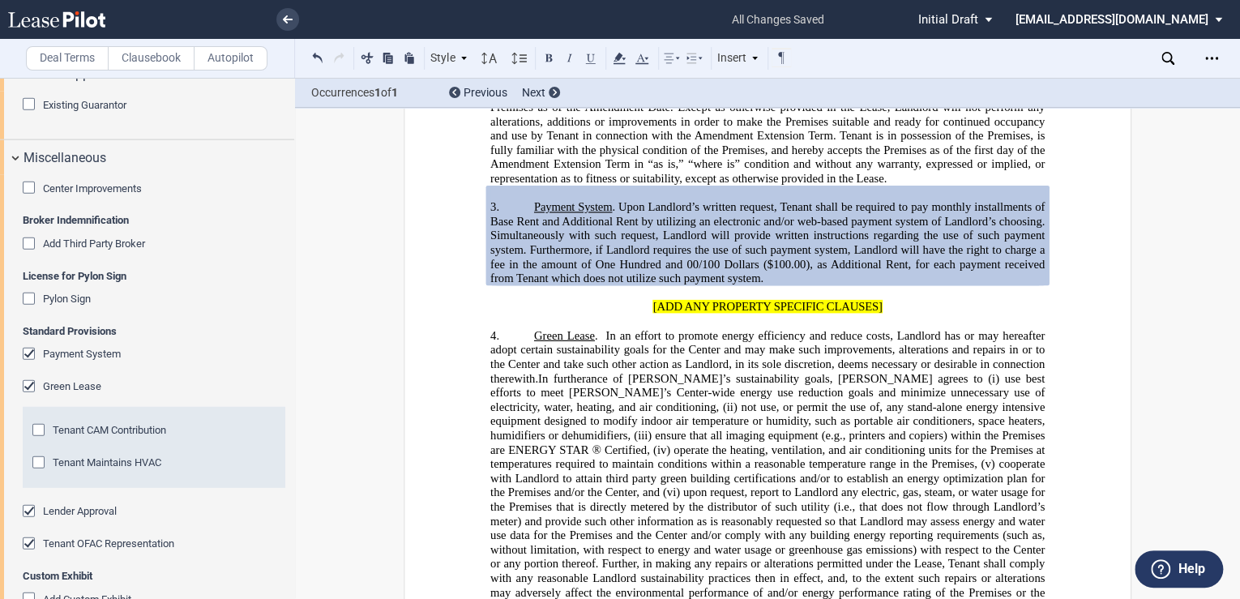
scroll to position [2110, 0]
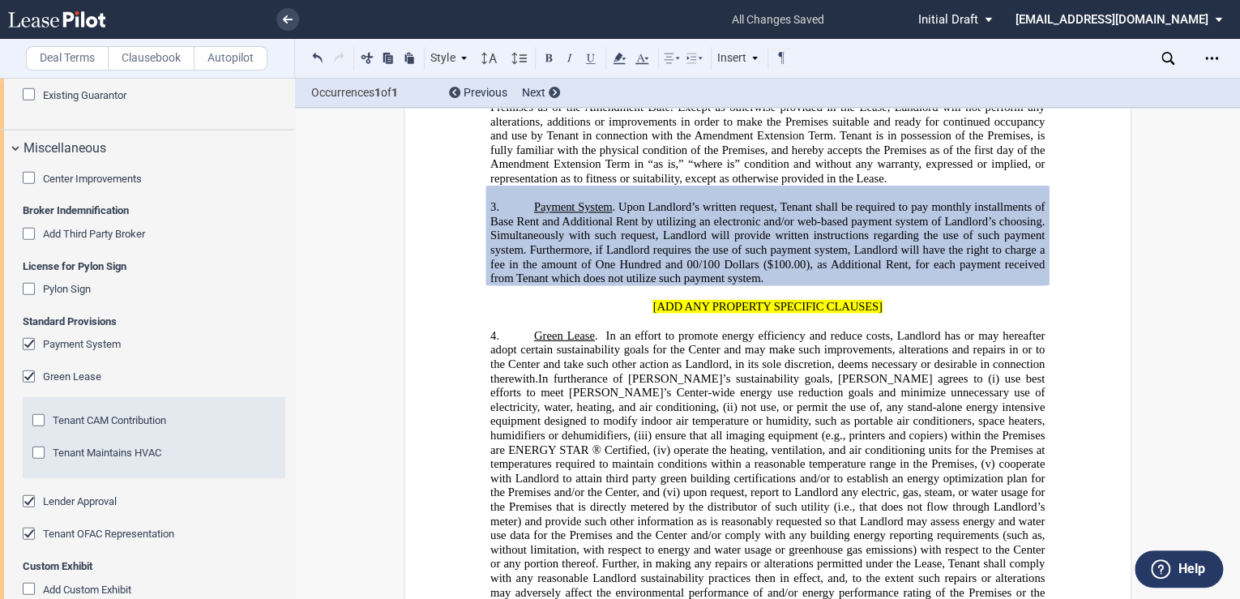
click at [41, 421] on div "Tenant CAM Contribution" at bounding box center [40, 422] width 16 height 16
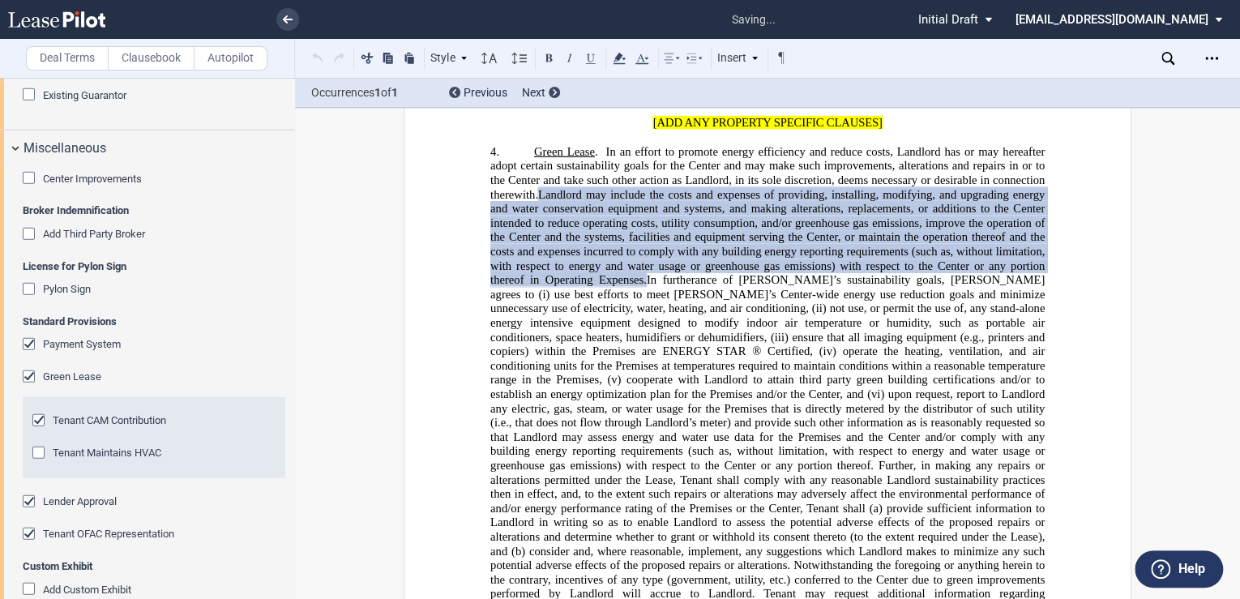
scroll to position [1466, 0]
click at [36, 451] on div "Tenant Maintains HVAC" at bounding box center [40, 454] width 16 height 16
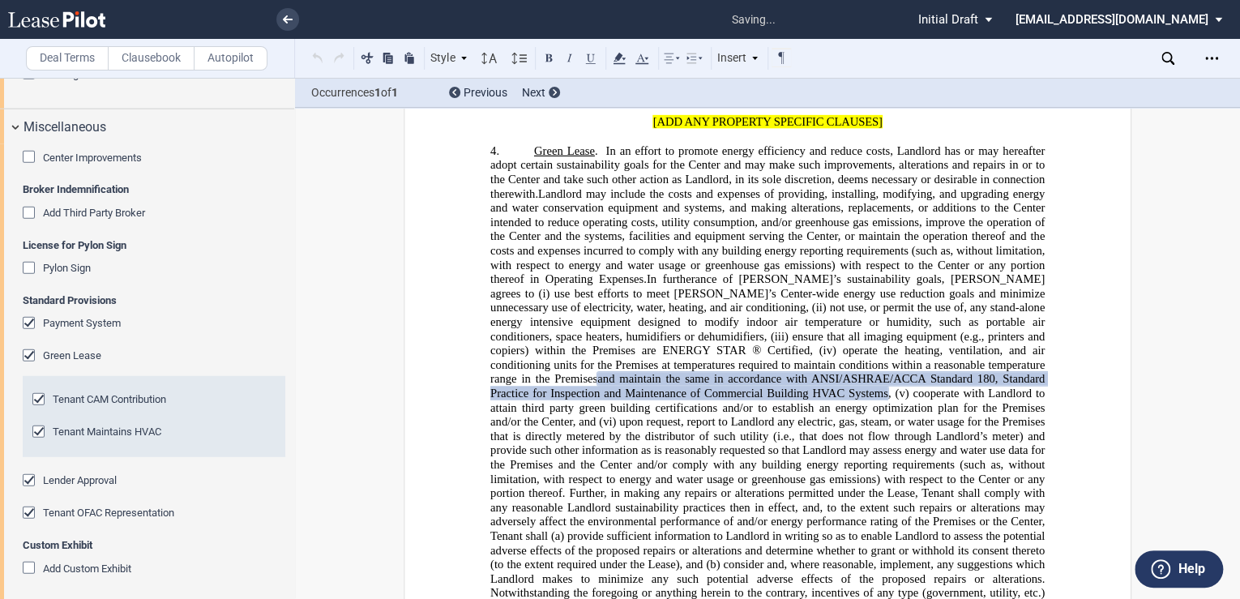
scroll to position [2136, 0]
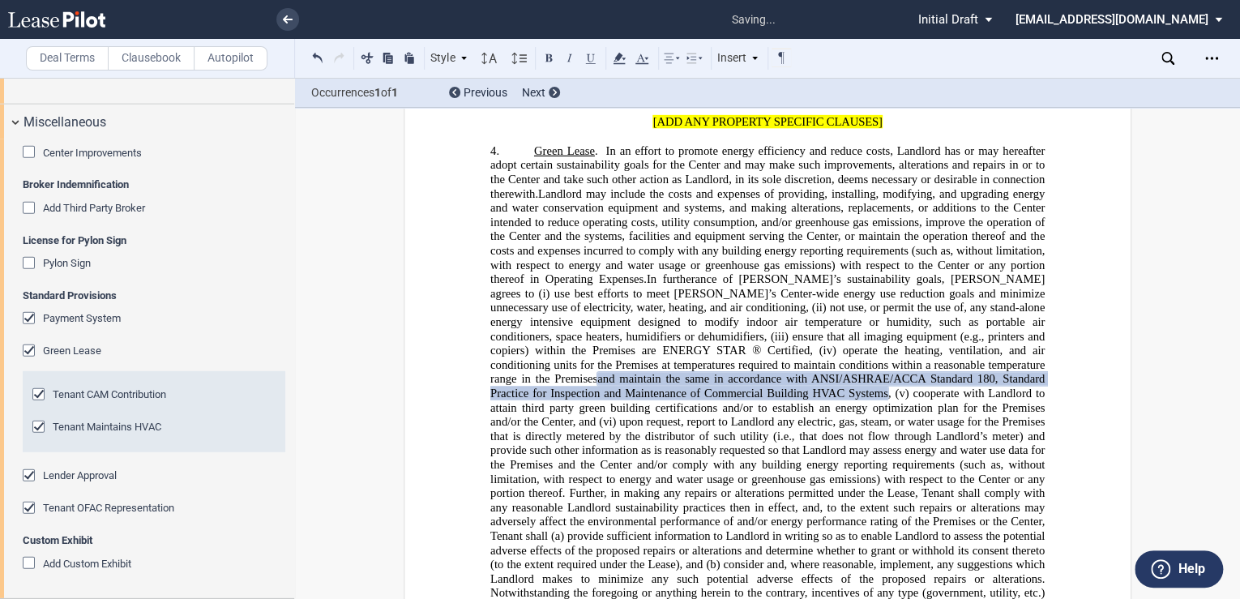
click at [29, 474] on div "Lender Approval" at bounding box center [31, 477] width 16 height 16
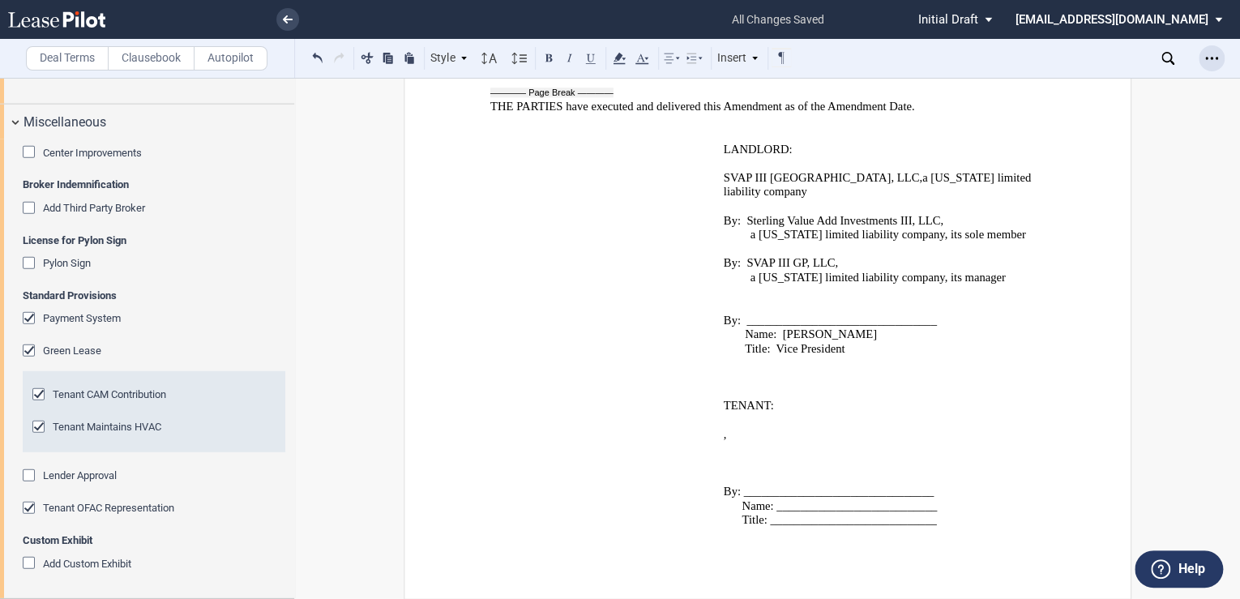
click at [1208, 59] on icon "Open Lease options menu" at bounding box center [1211, 58] width 13 height 13
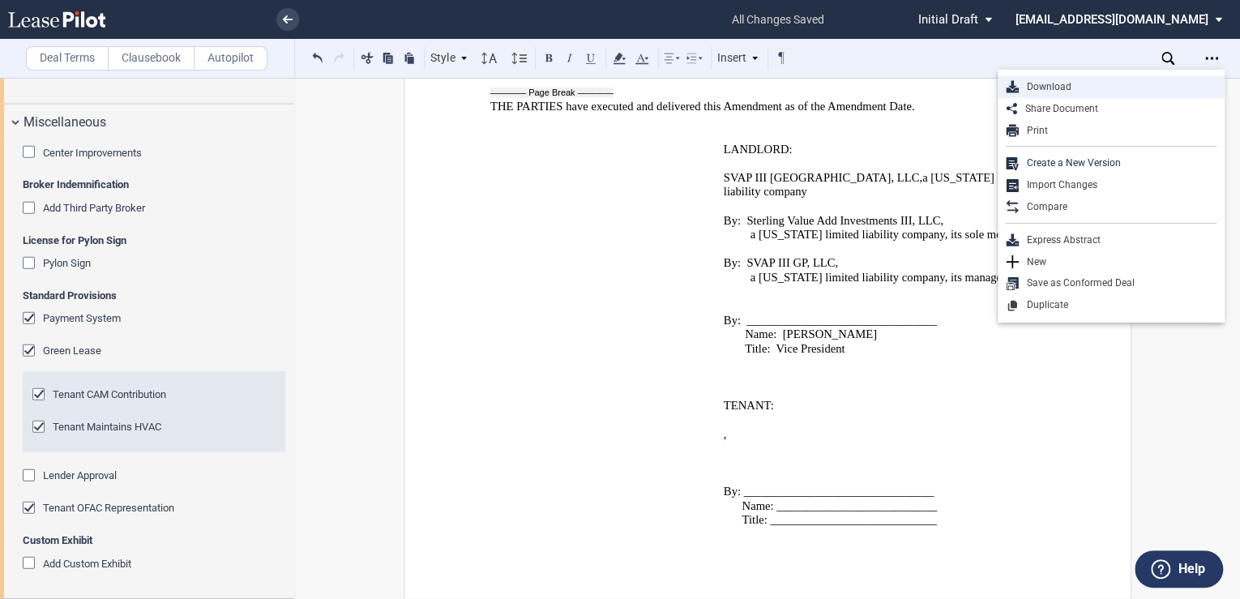
click at [1029, 86] on div "Download" at bounding box center [1117, 87] width 198 height 14
